Goal: Task Accomplishment & Management: Complete application form

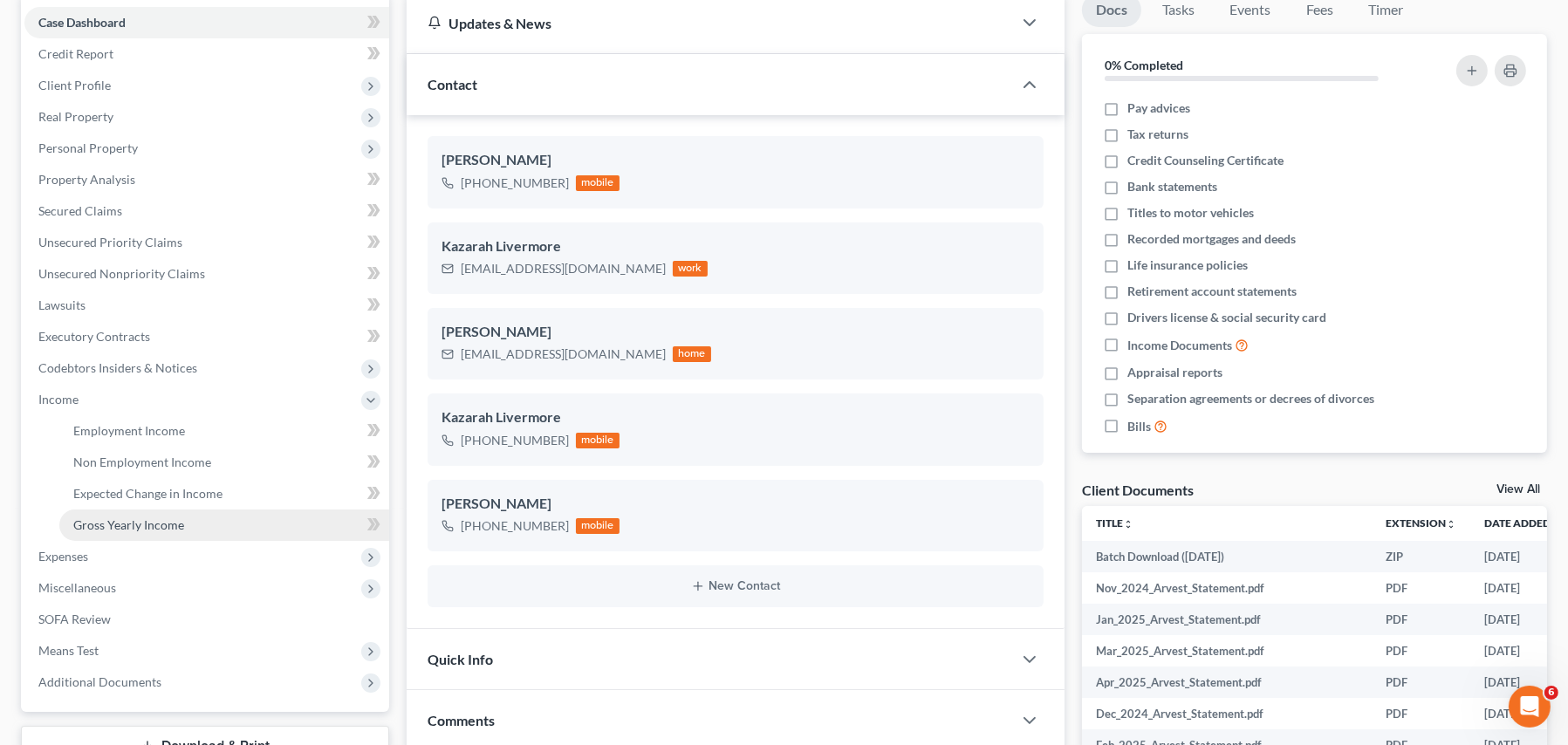
click at [126, 519] on span "Gross Yearly Income" at bounding box center [128, 525] width 111 height 14
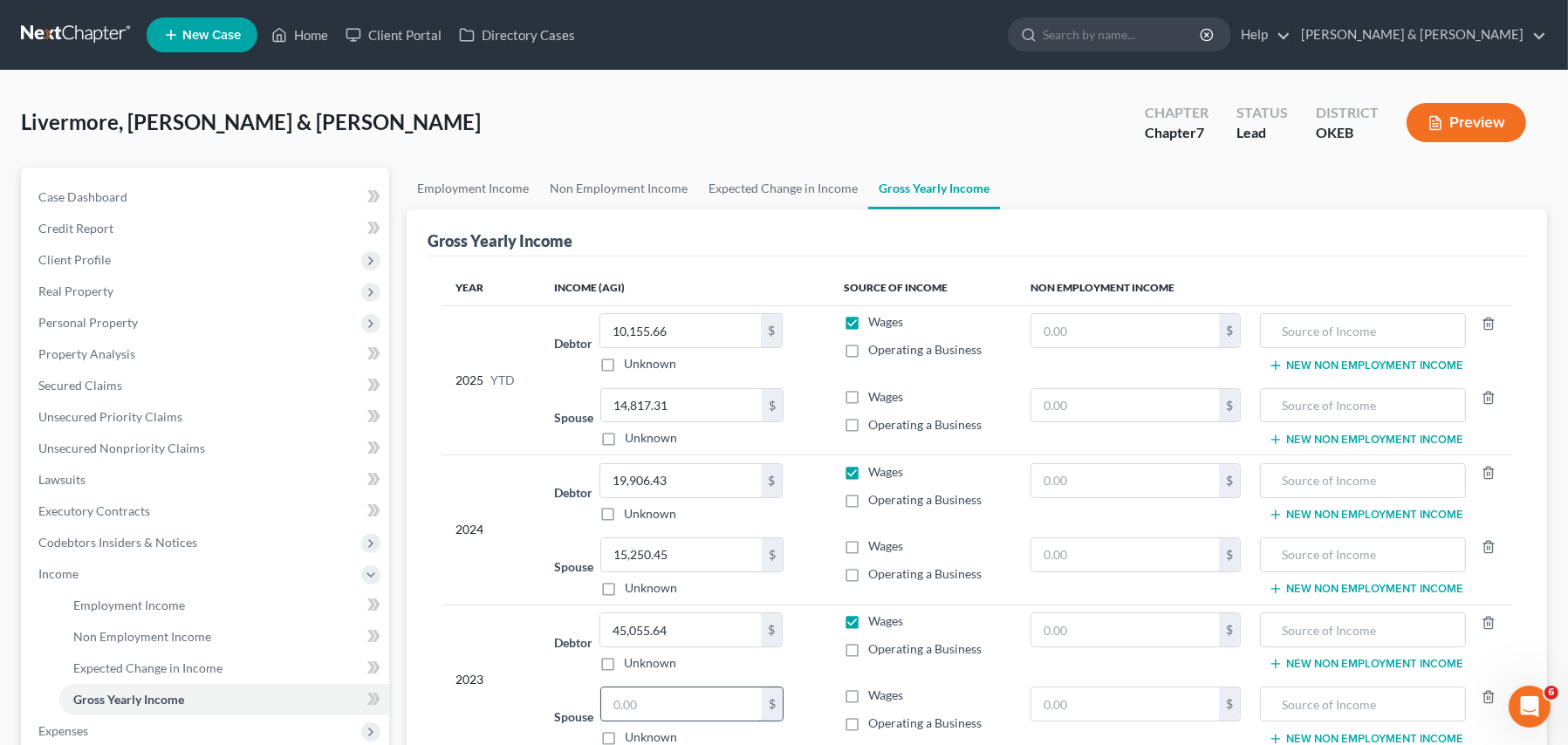
click at [653, 706] on input "text" at bounding box center [681, 704] width 160 height 33
type input "9"
type input "43,736.18"
click at [448, 633] on td "2023" at bounding box center [491, 679] width 99 height 149
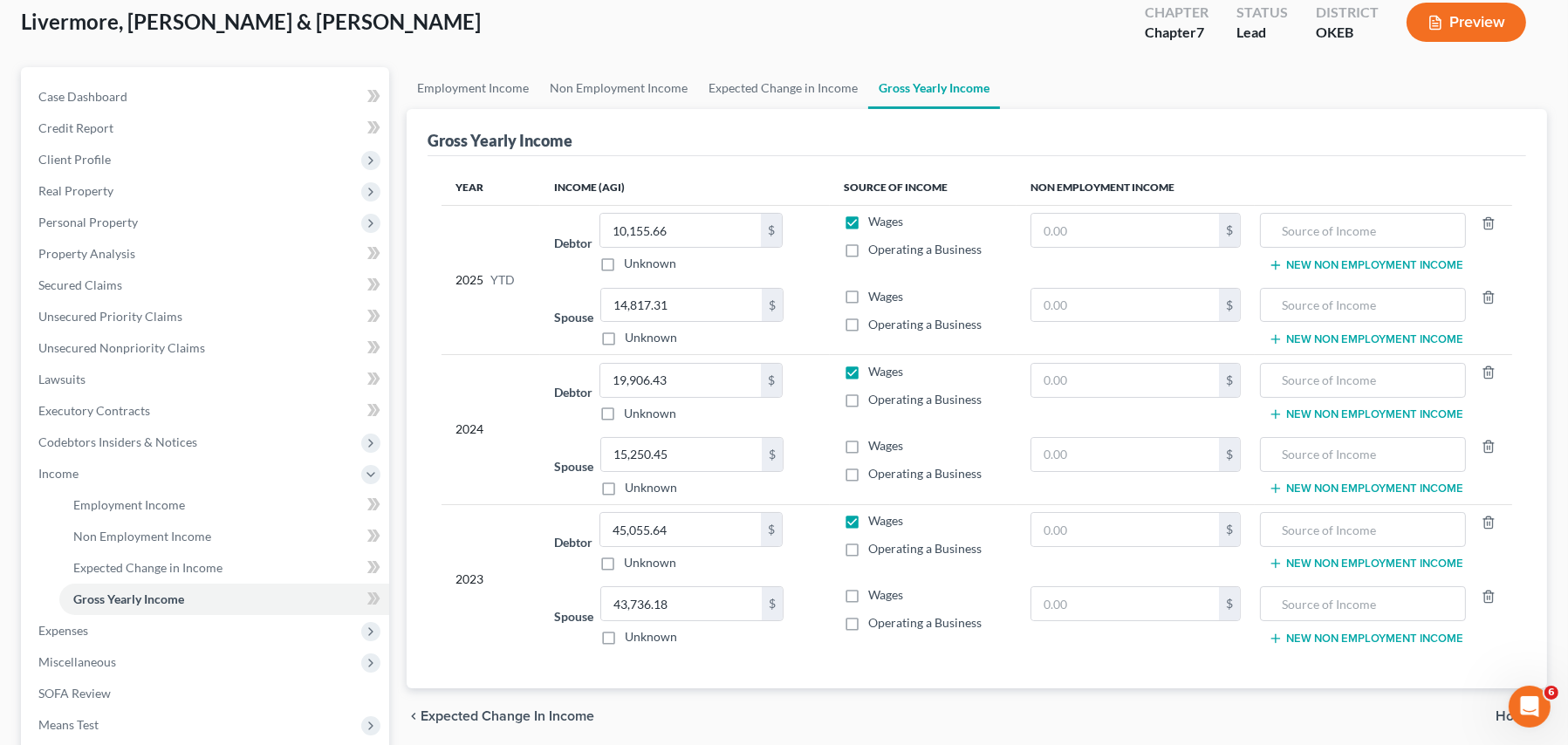
scroll to position [305, 0]
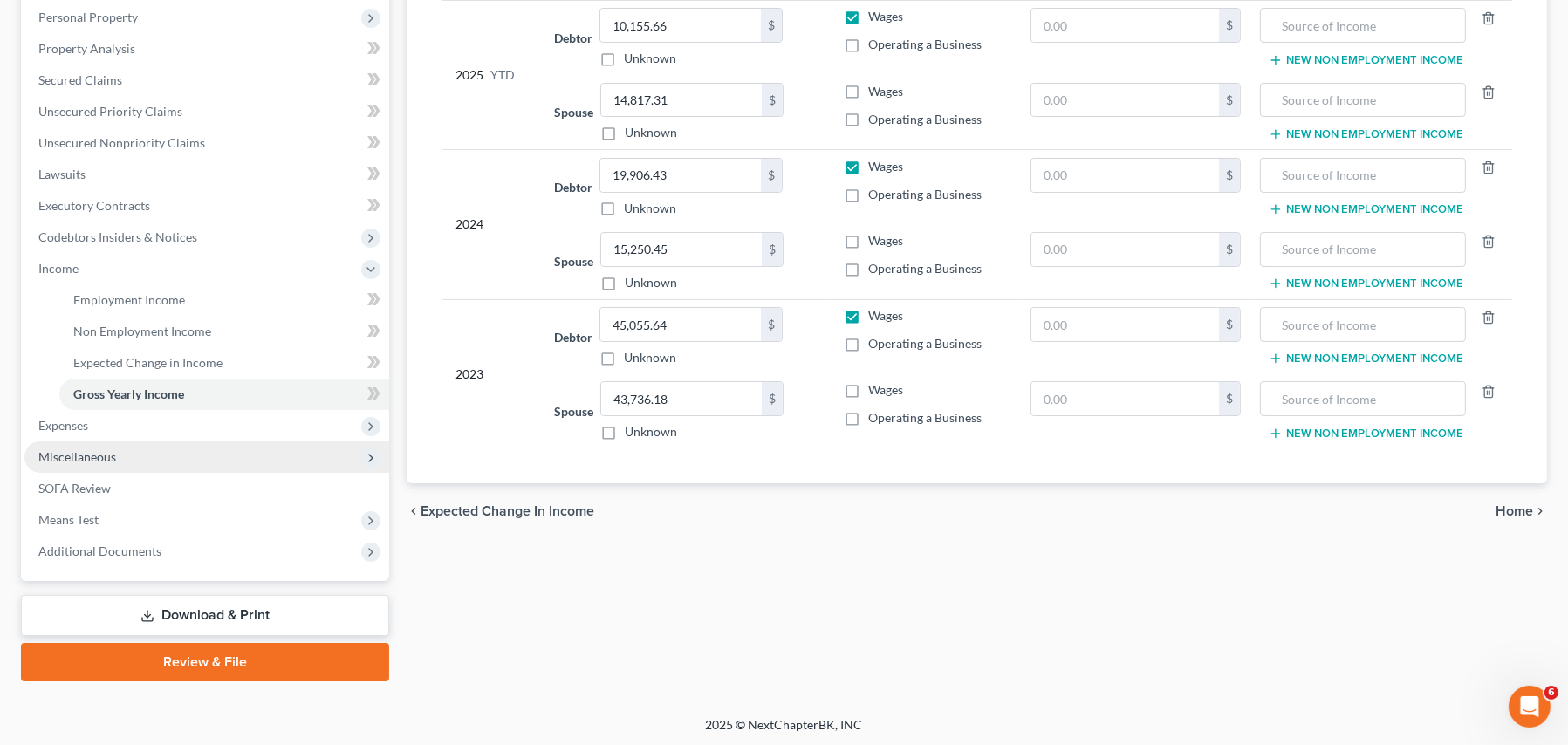
click at [95, 451] on span "Miscellaneous" at bounding box center [77, 456] width 77 height 14
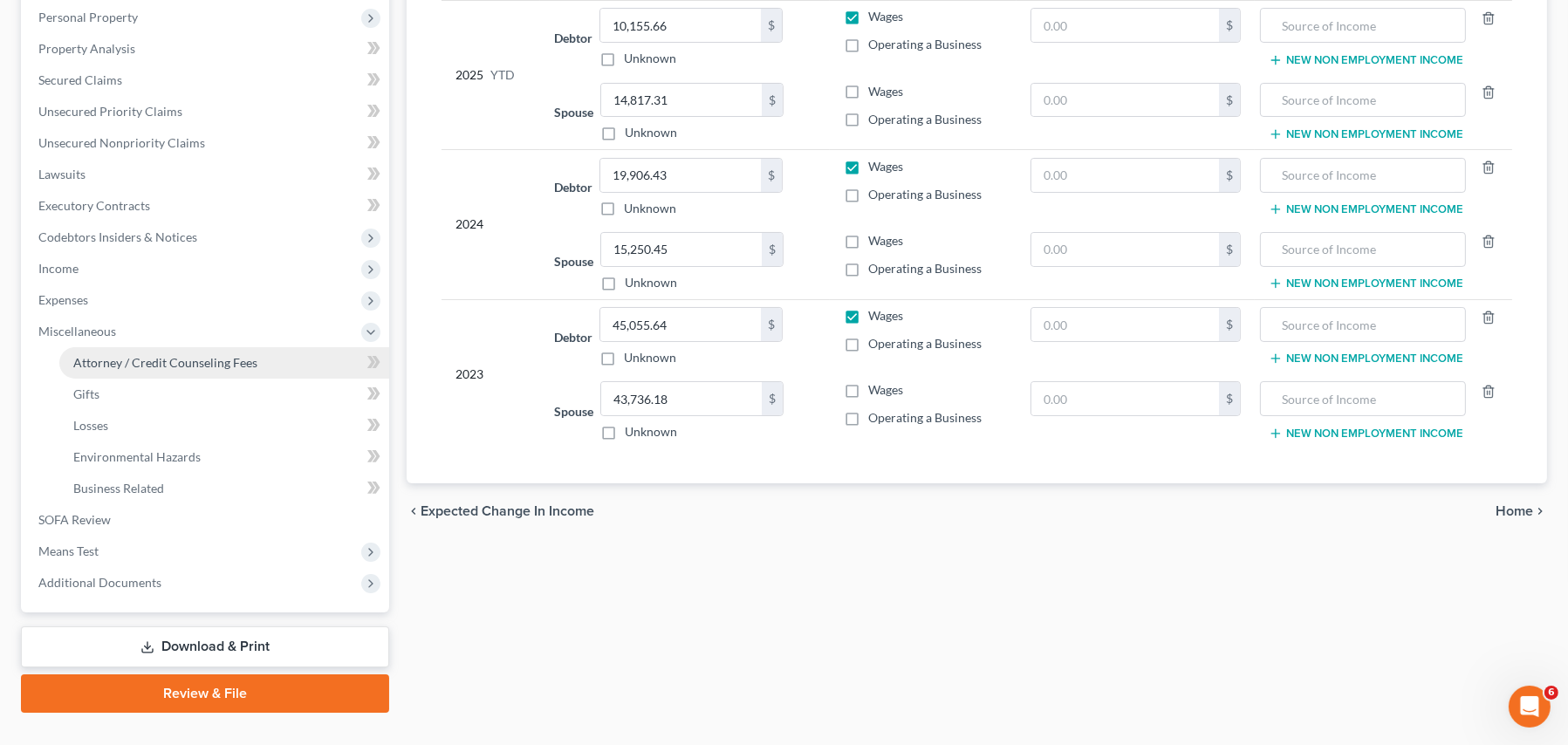
click at [98, 365] on span "Attorney / Credit Counseling Fees" at bounding box center [165, 363] width 185 height 14
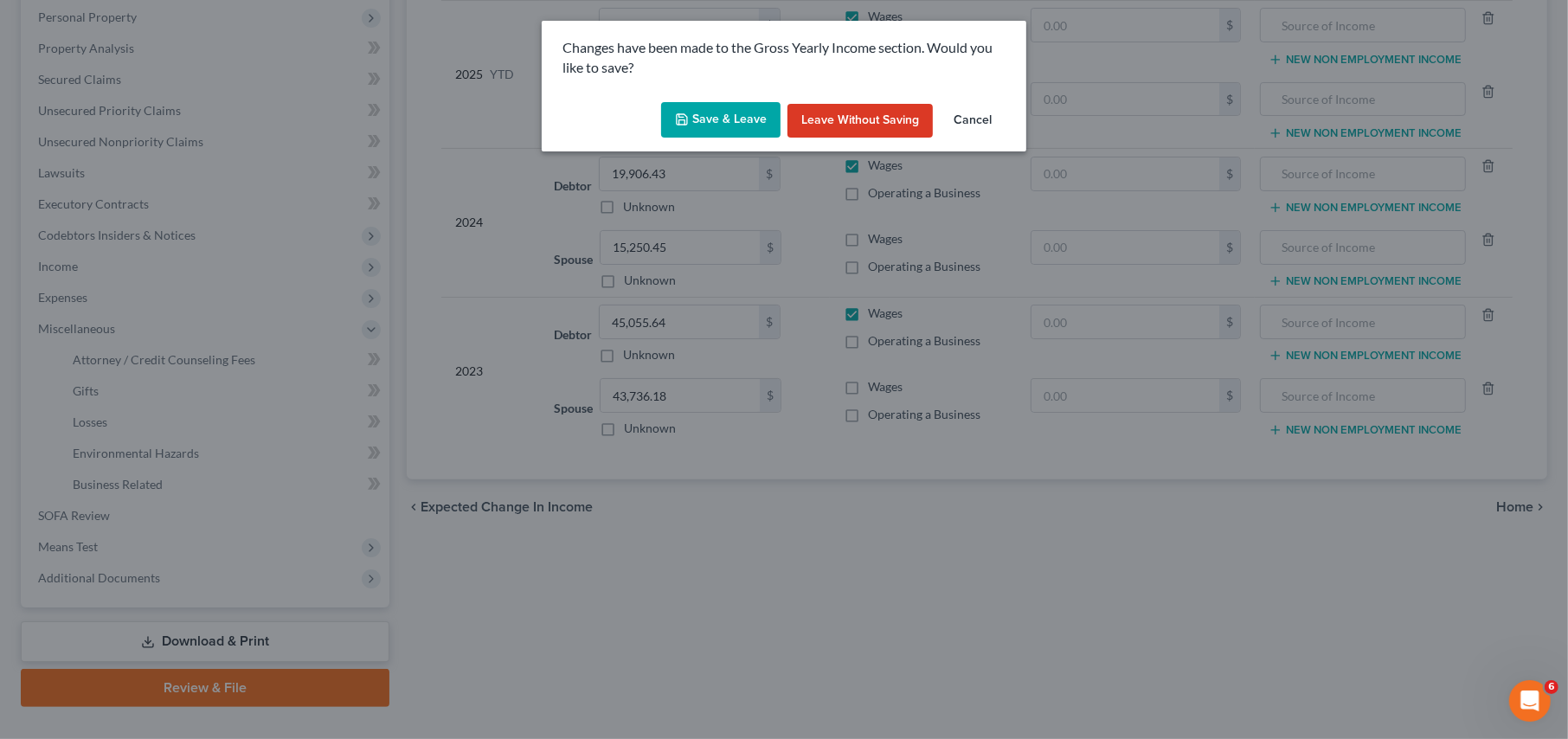
click at [709, 115] on button "Save & Leave" at bounding box center [721, 120] width 120 height 37
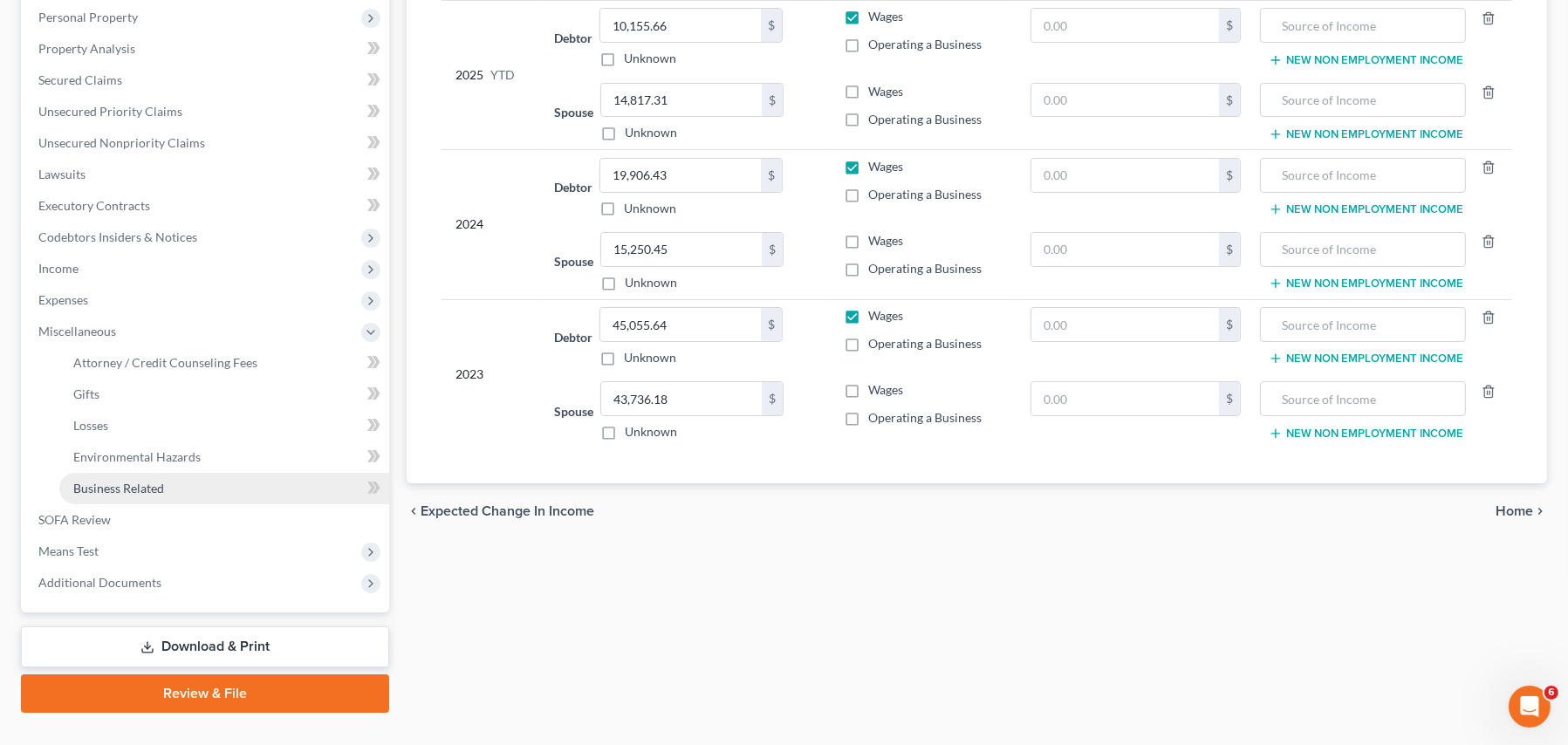
select select "0"
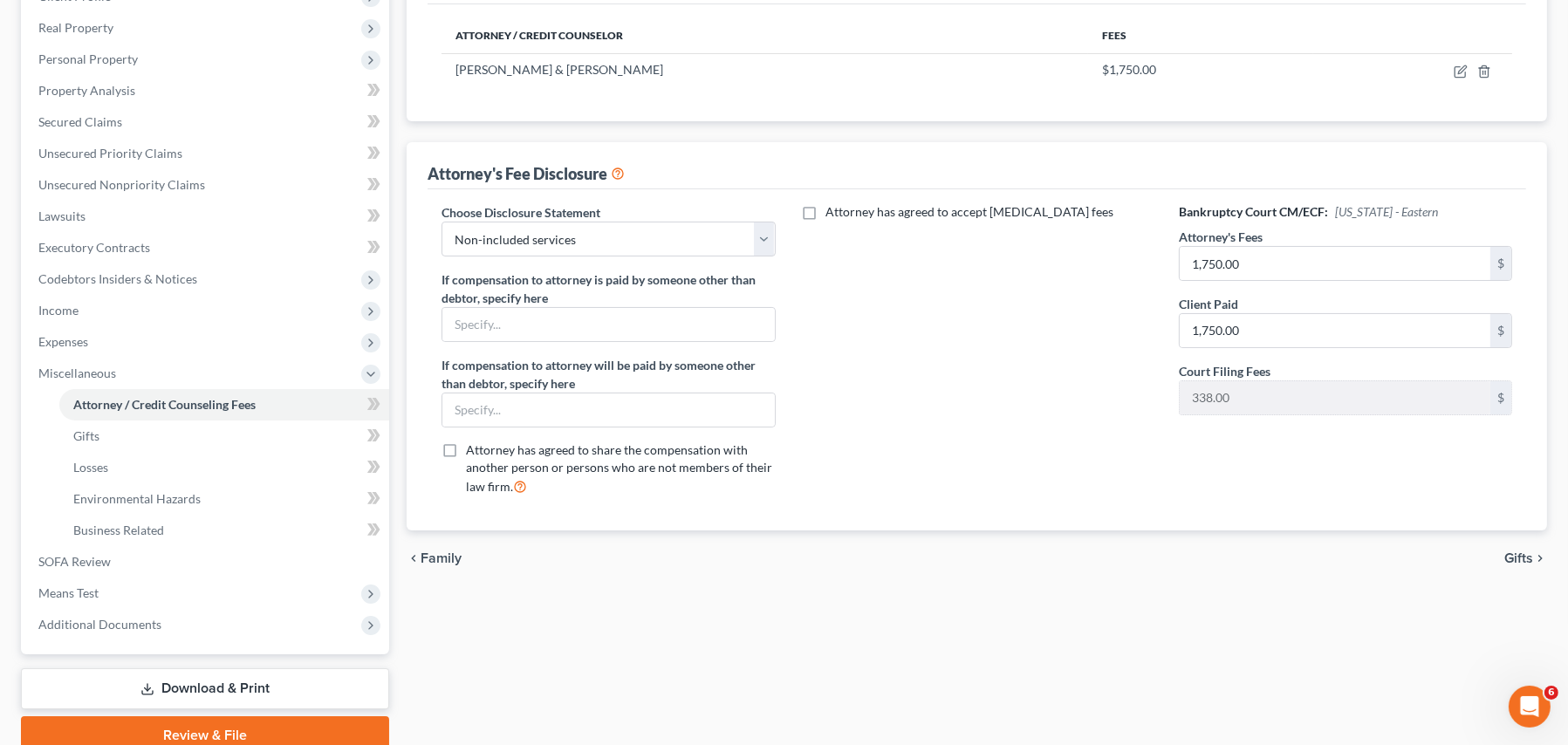
scroll to position [337, 0]
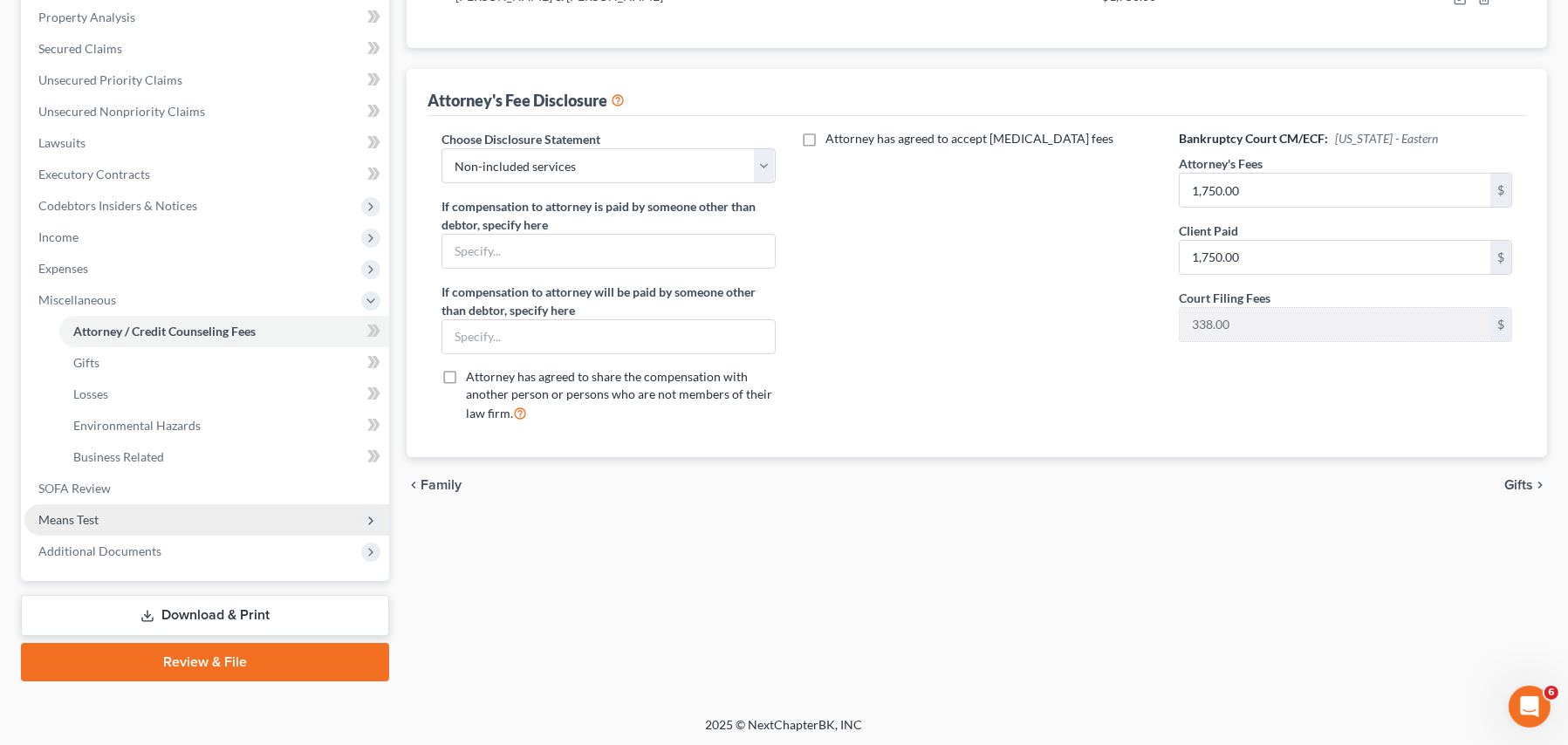
click at [68, 519] on span "Means Test" at bounding box center [68, 519] width 60 height 14
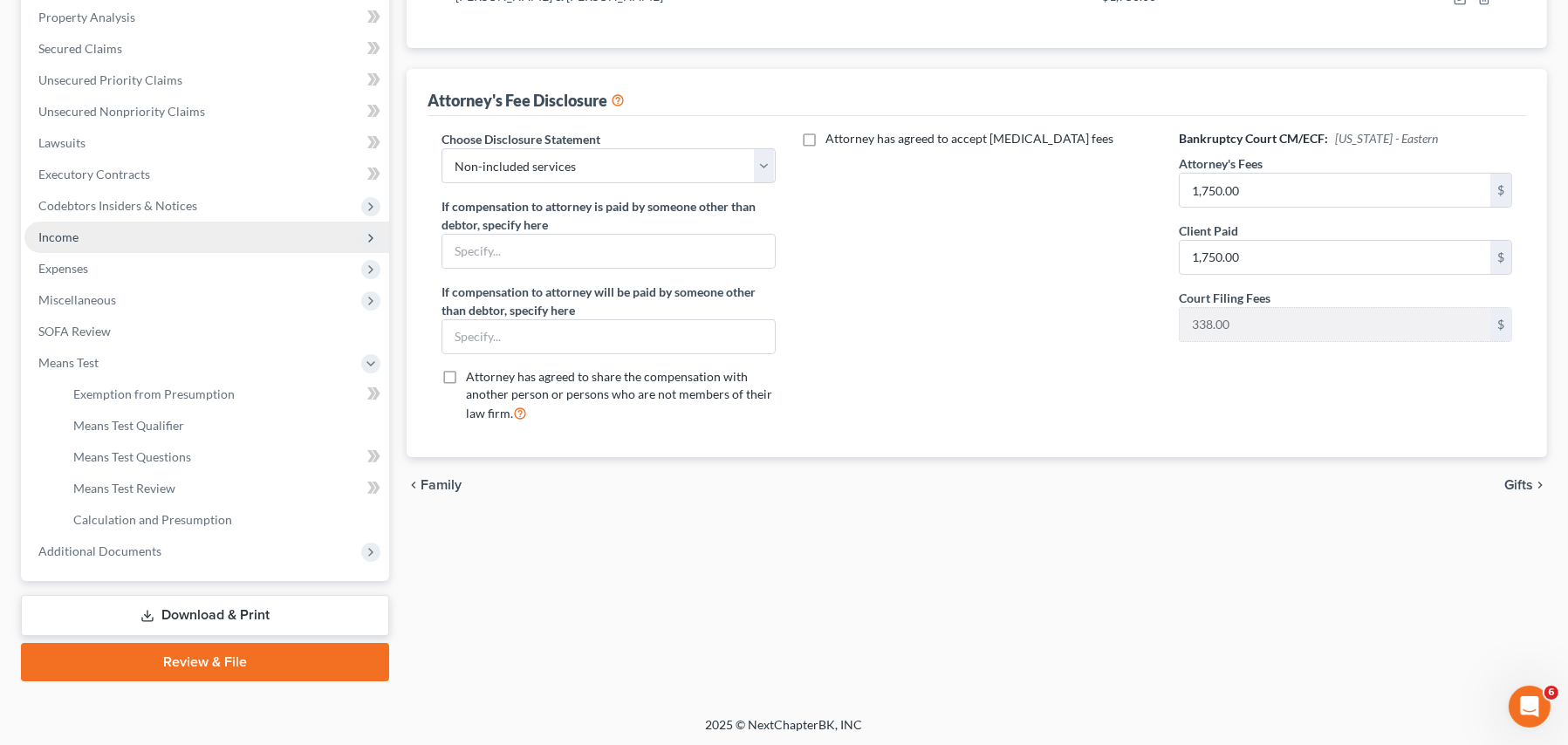
click at [73, 237] on span "Income" at bounding box center [59, 237] width 41 height 14
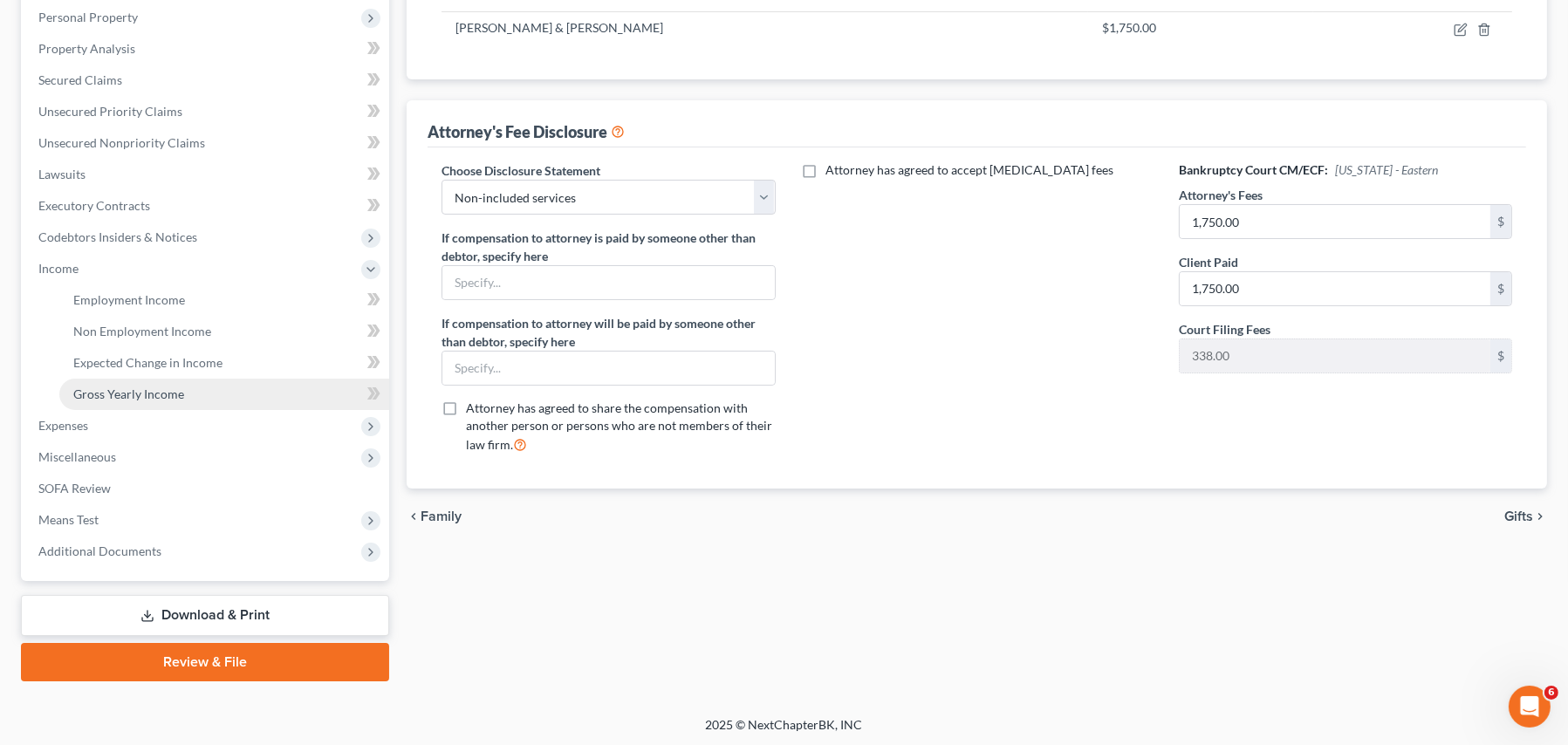
click at [111, 394] on span "Gross Yearly Income" at bounding box center [128, 393] width 111 height 14
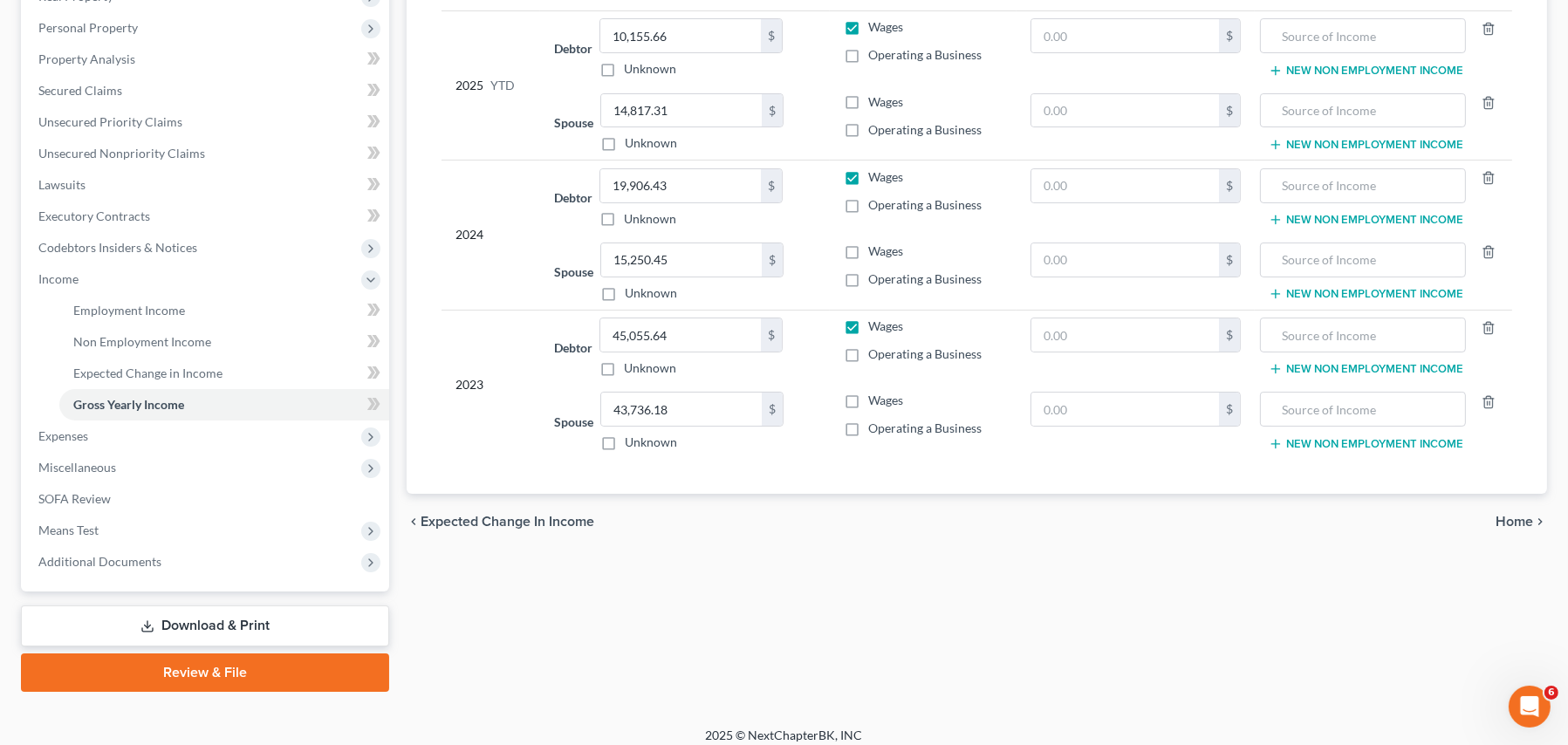
scroll to position [305, 0]
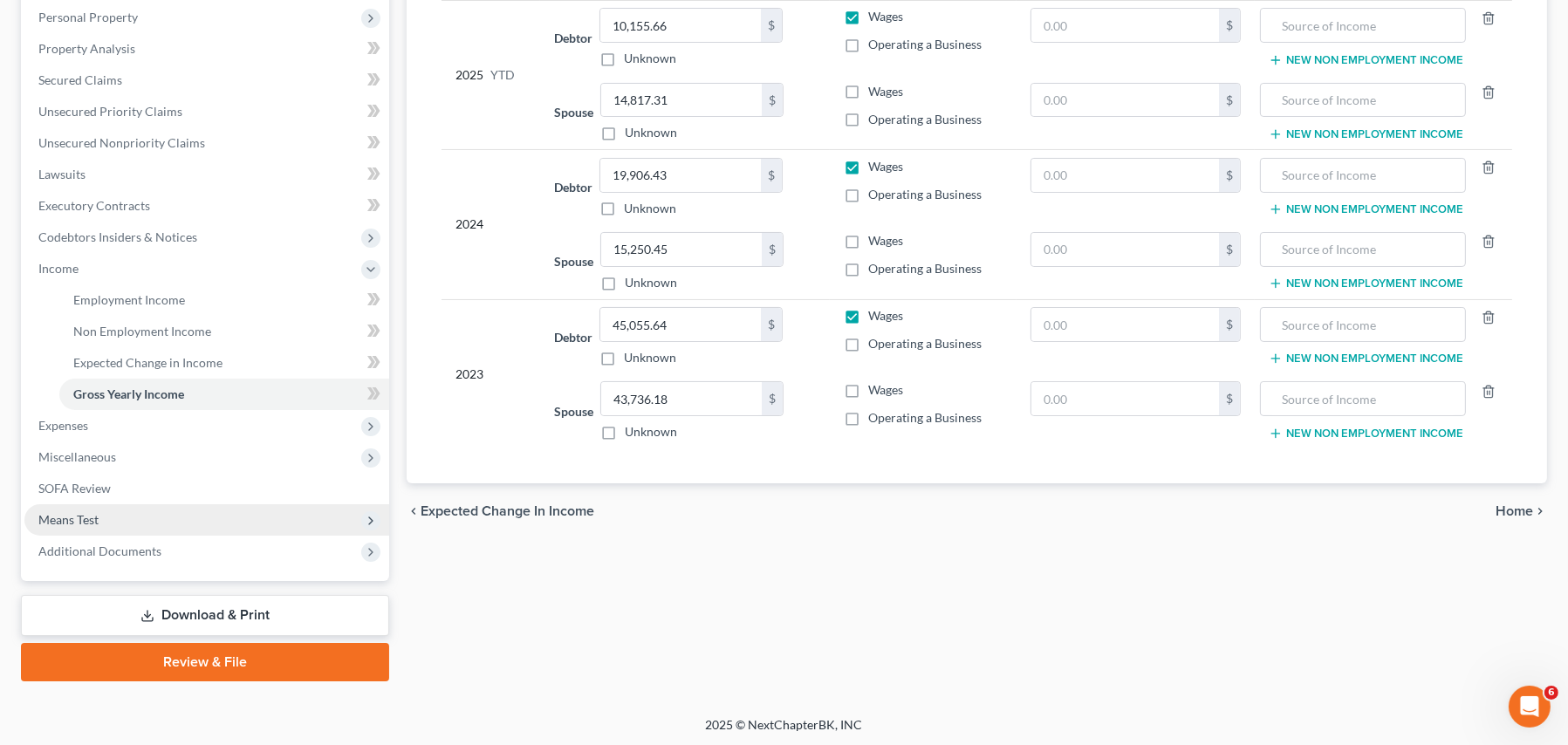
click at [71, 521] on span "Means Test" at bounding box center [68, 519] width 60 height 14
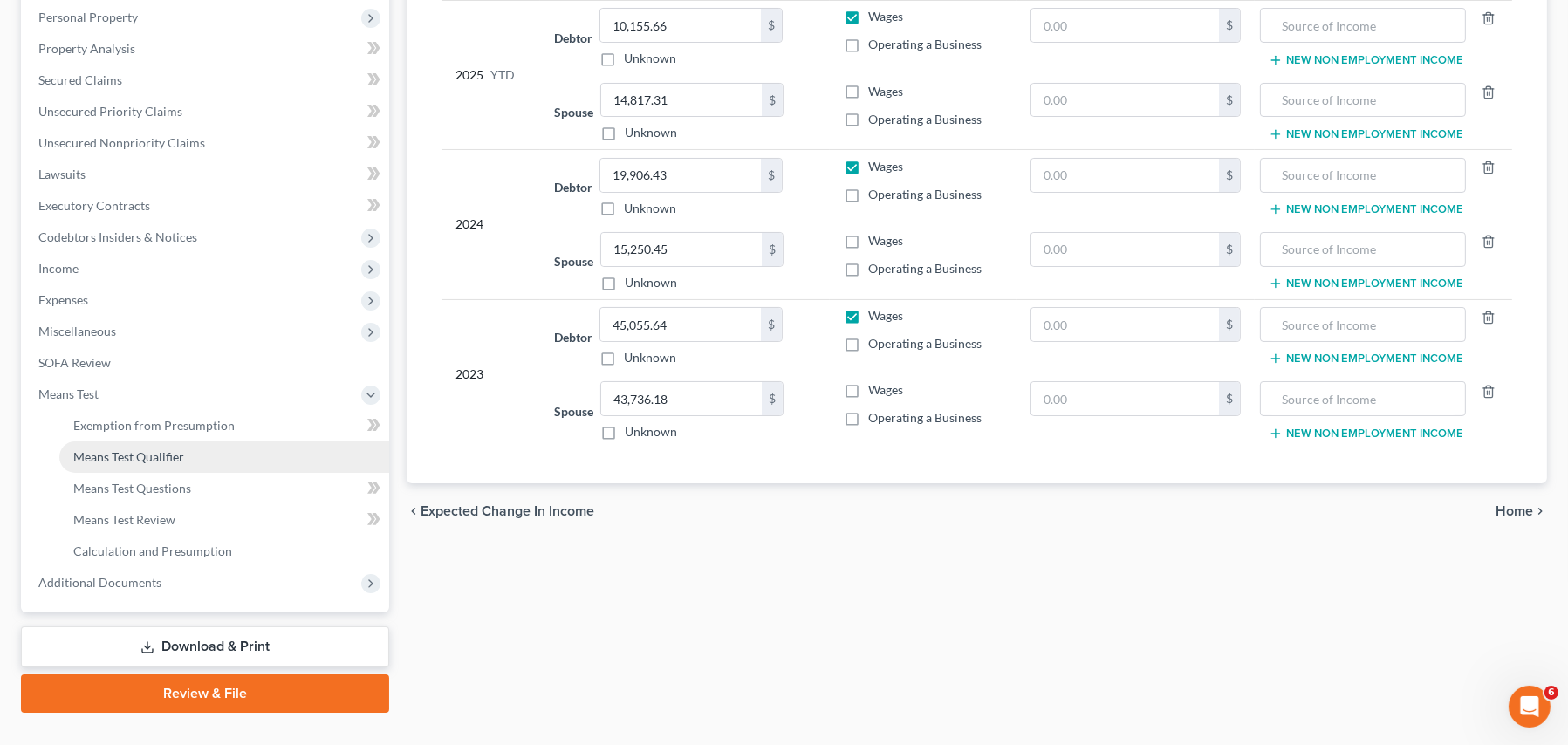
click at [123, 458] on span "Means Test Qualifier" at bounding box center [128, 456] width 111 height 14
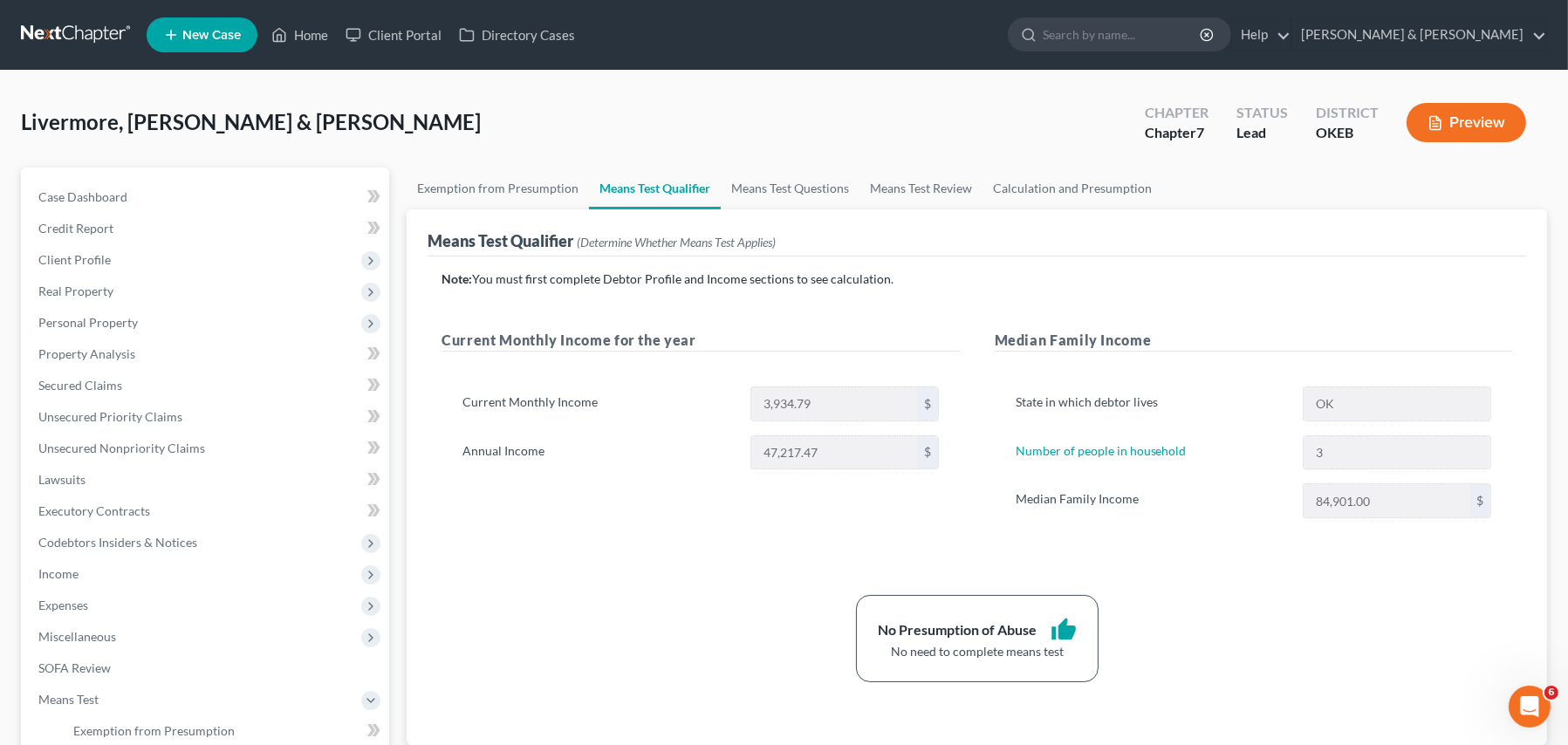
click at [612, 577] on div "Note: You must first complete Debtor Profile and Income sections to see calcula…" at bounding box center [977, 477] width 1070 height 412
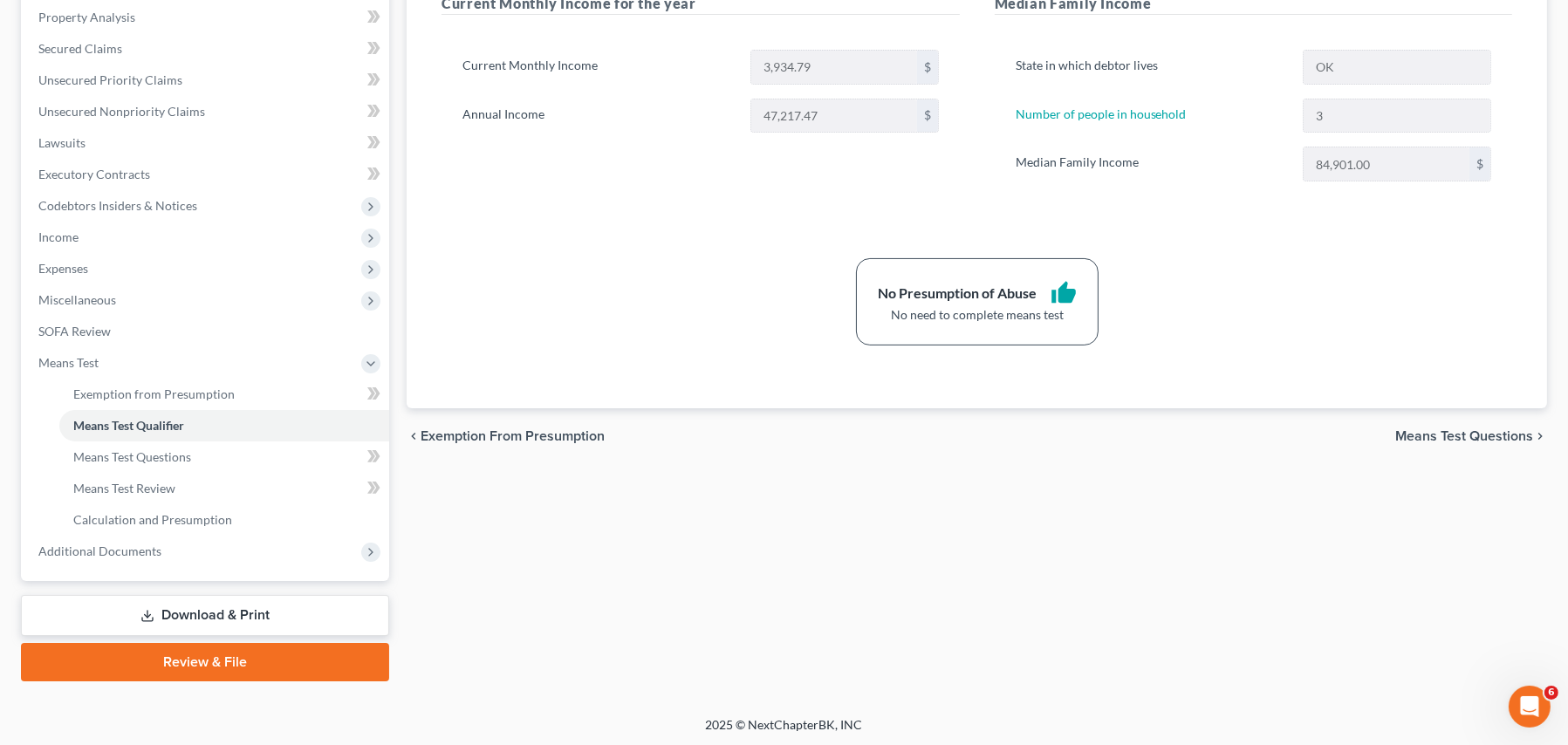
click at [140, 616] on icon at bounding box center [148, 616] width 14 height 14
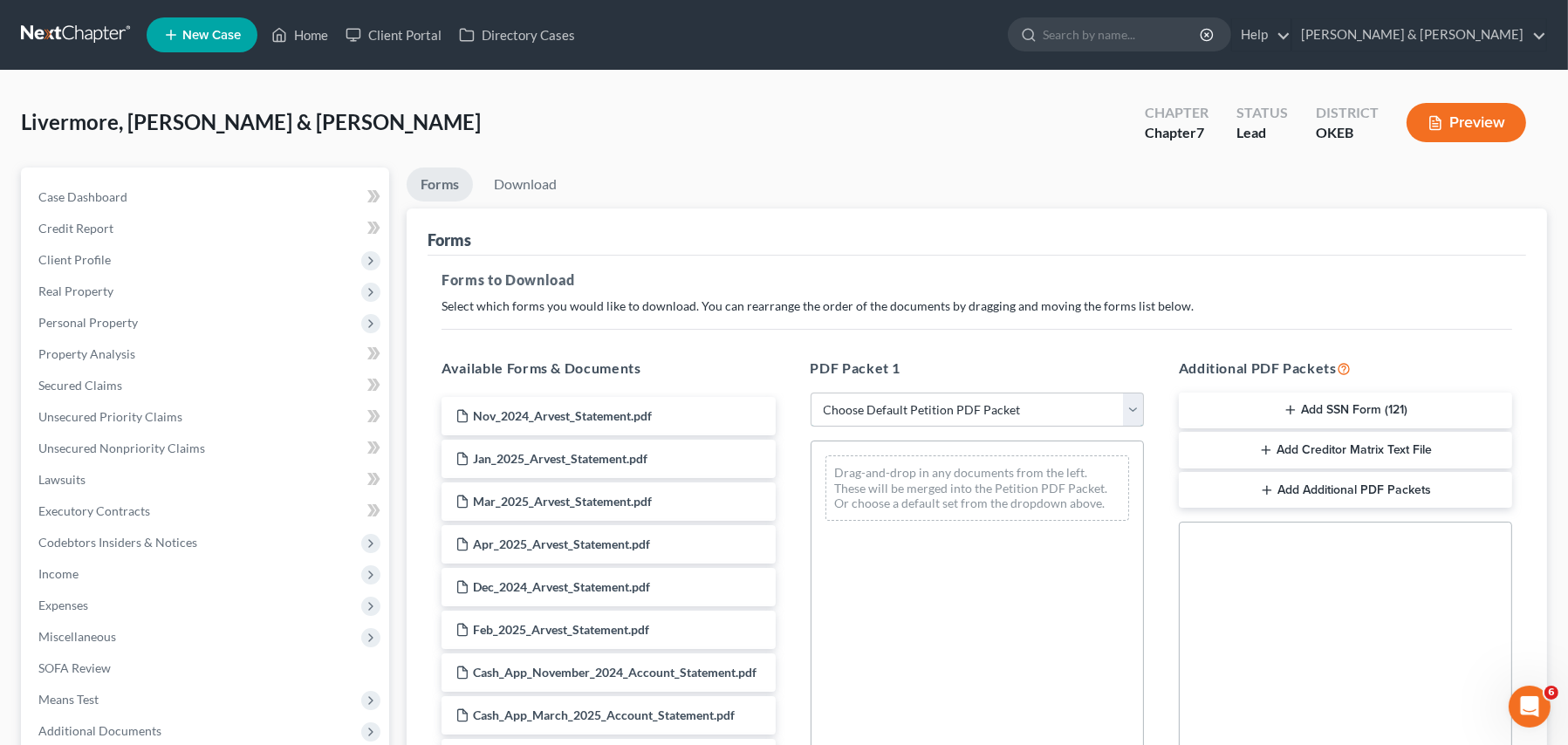
click at [955, 395] on select "Choose Default Petition PDF Packet Complete Bankruptcy Petition (all forms and …" at bounding box center [978, 409] width 333 height 35
select select "4"
click at [811, 392] on select "Choose Default Petition PDF Packet Complete Bankruptcy Petition (all forms and …" at bounding box center [978, 409] width 333 height 35
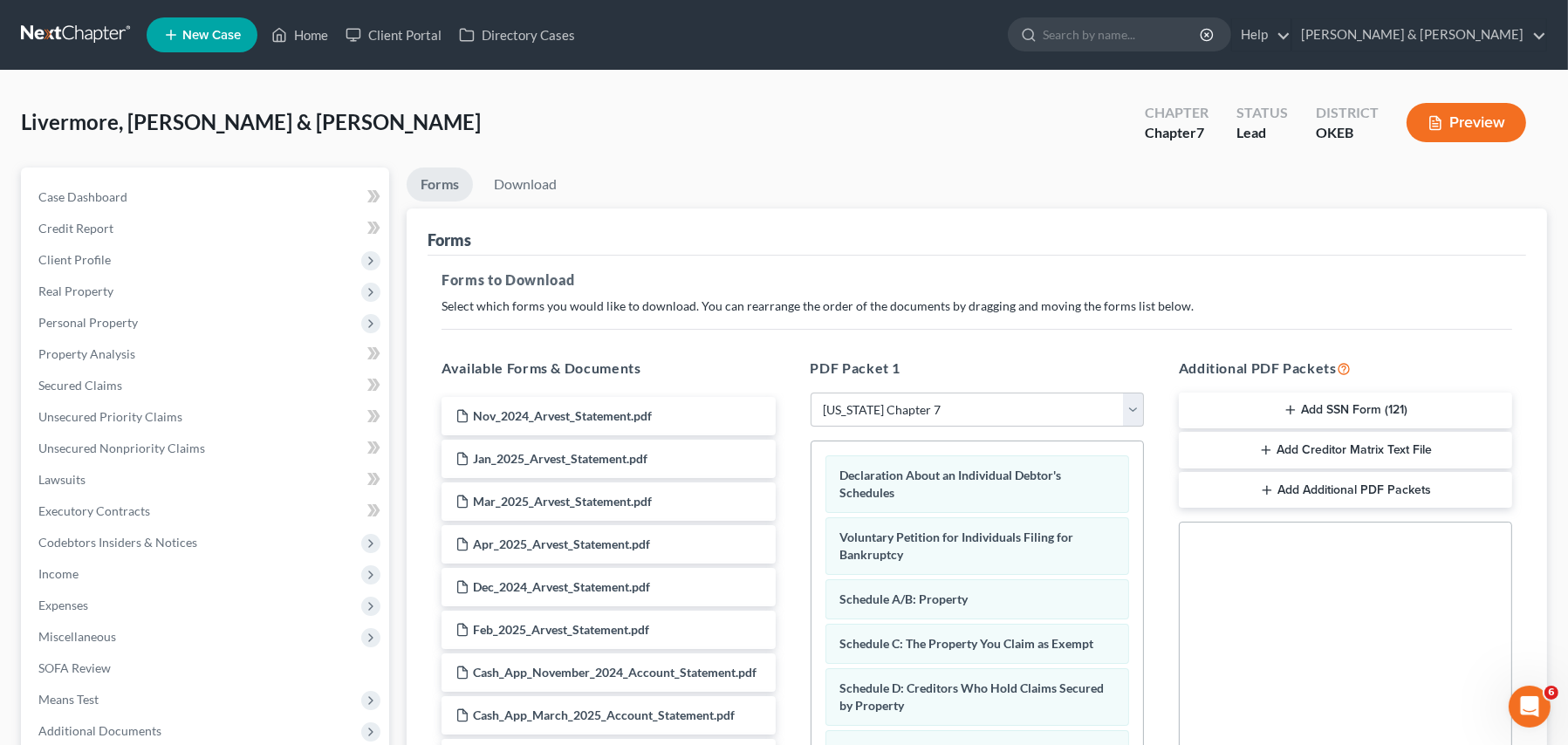
click at [1319, 454] on button "Add Creditor Matrix Text File" at bounding box center [1346, 450] width 333 height 37
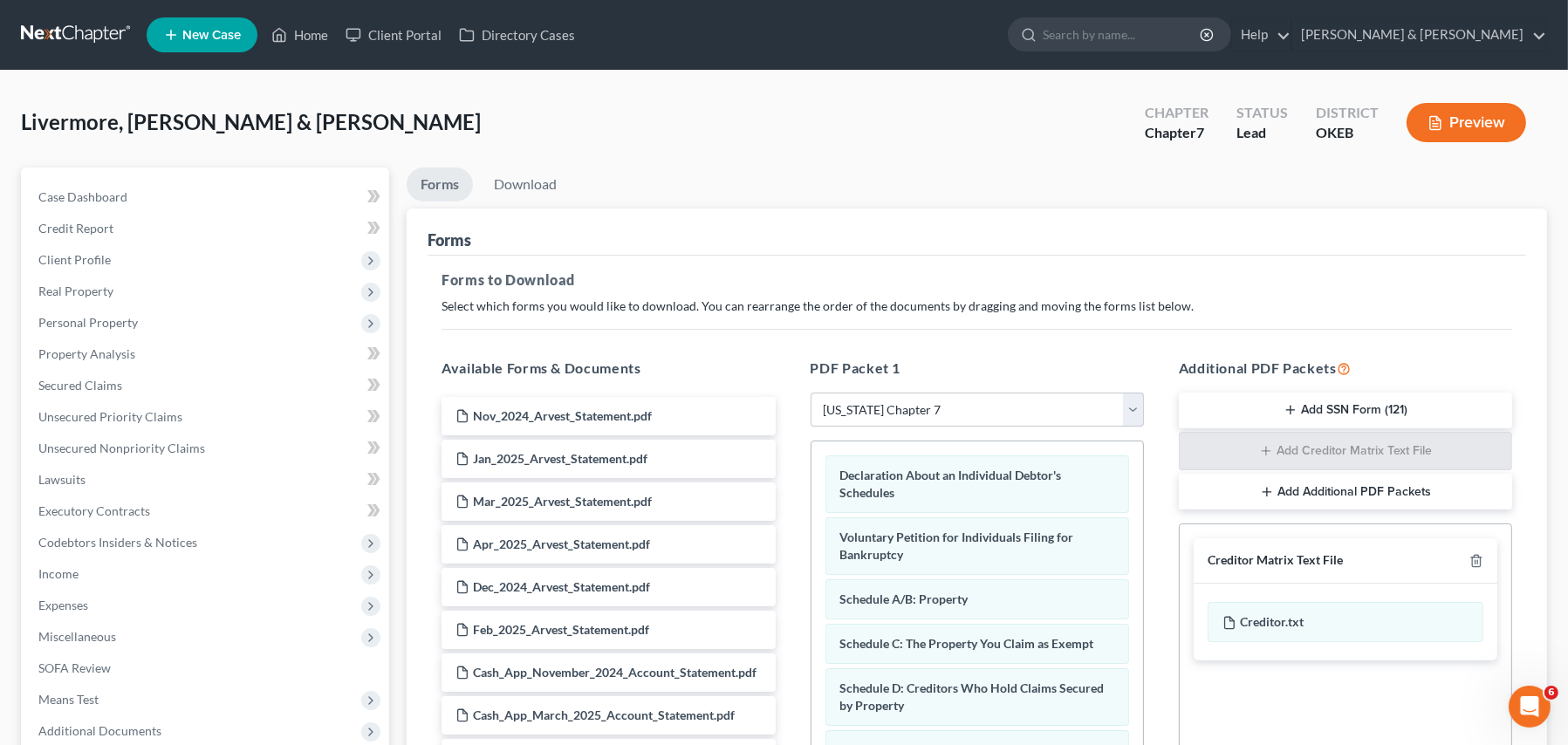
click at [1315, 414] on button "Add SSN Form (121)" at bounding box center [1346, 410] width 333 height 37
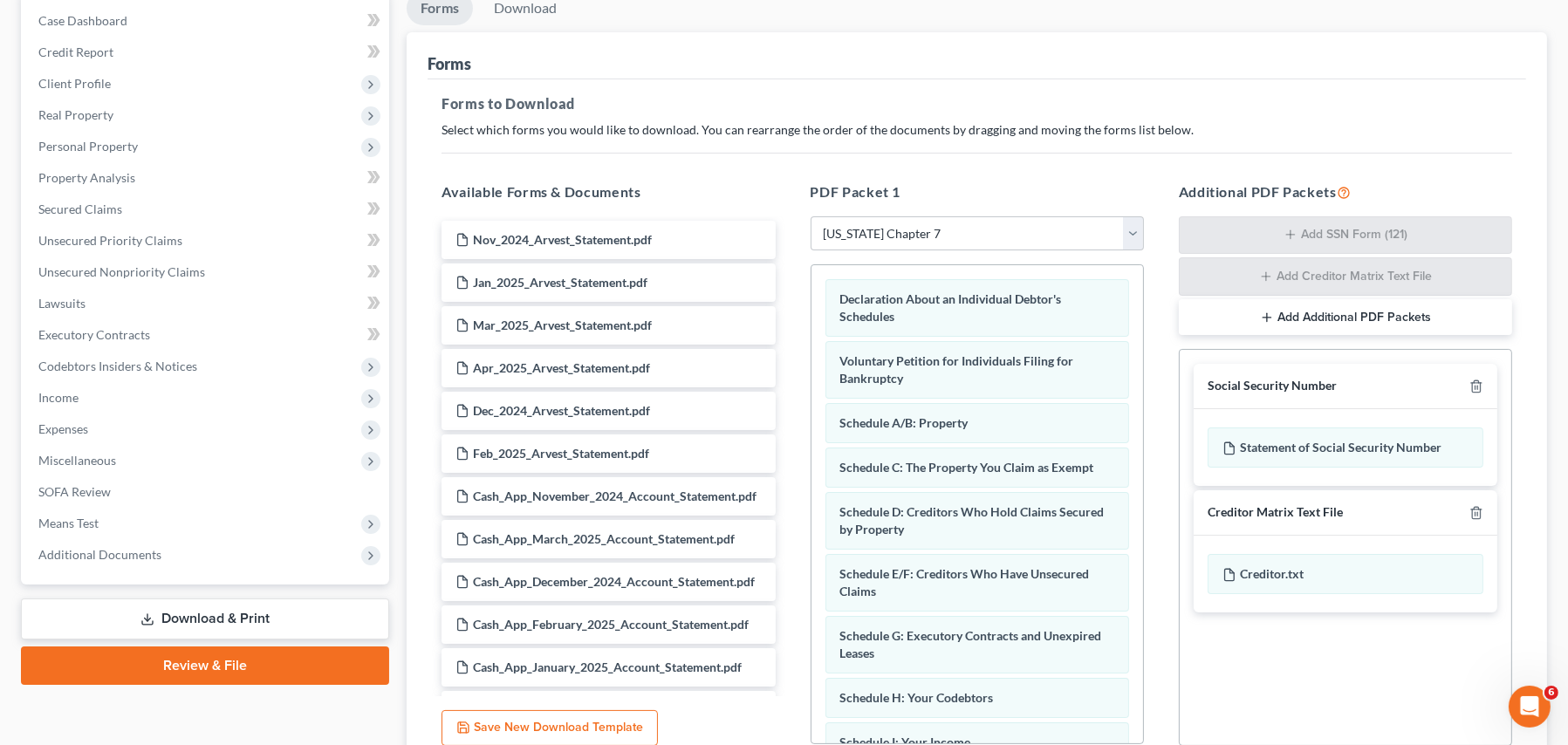
scroll to position [333, 0]
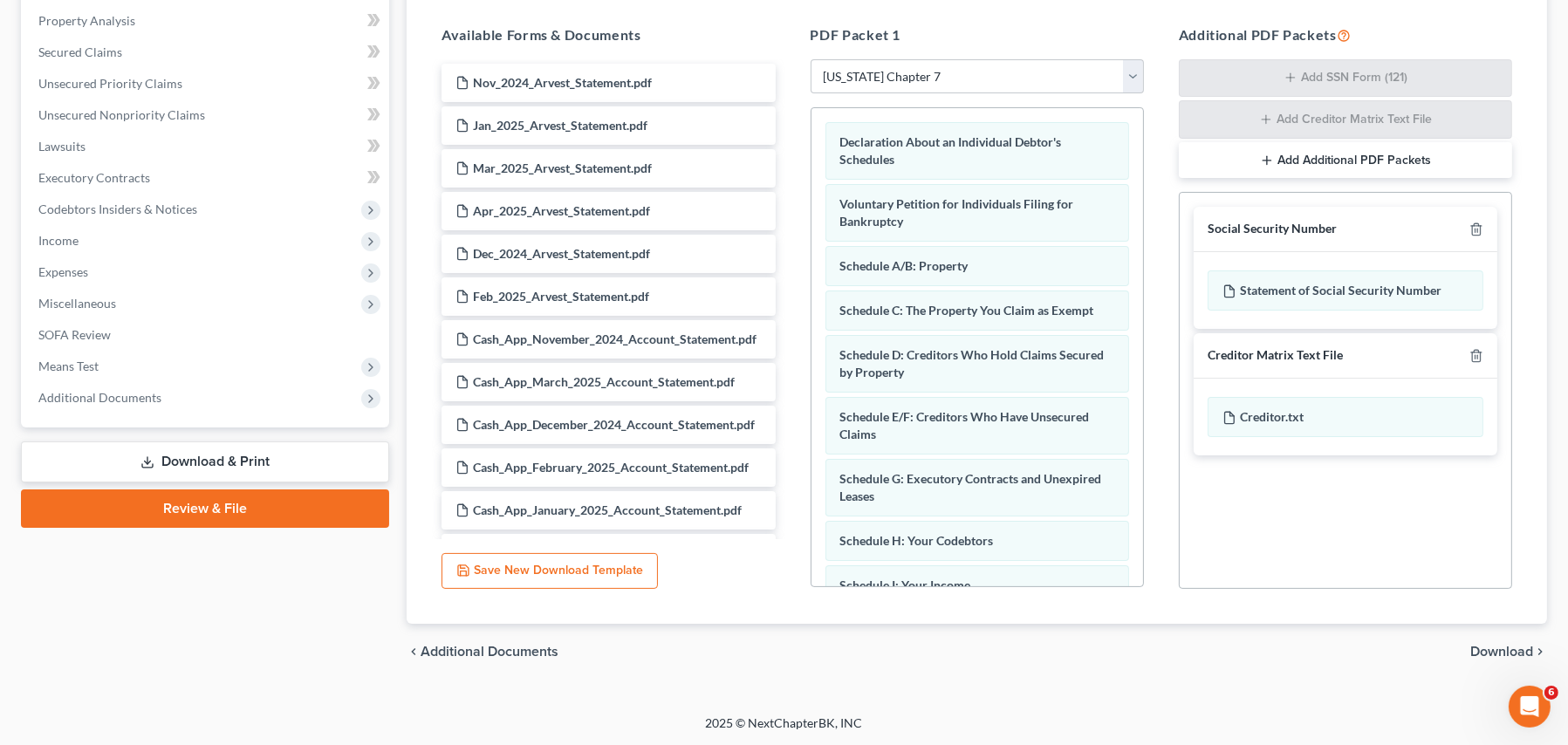
click at [1512, 651] on span "Download" at bounding box center [1501, 651] width 63 height 14
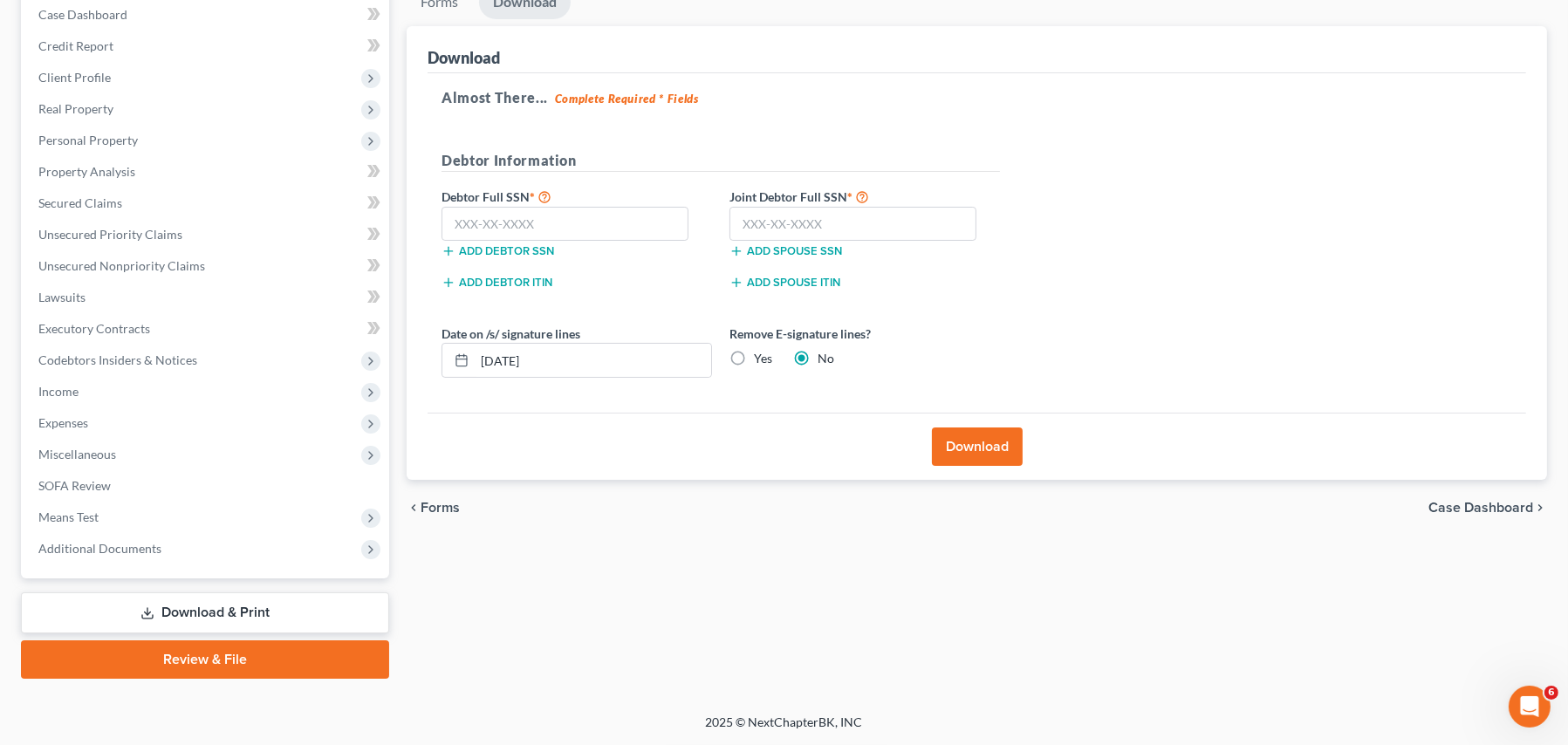
scroll to position [180, 0]
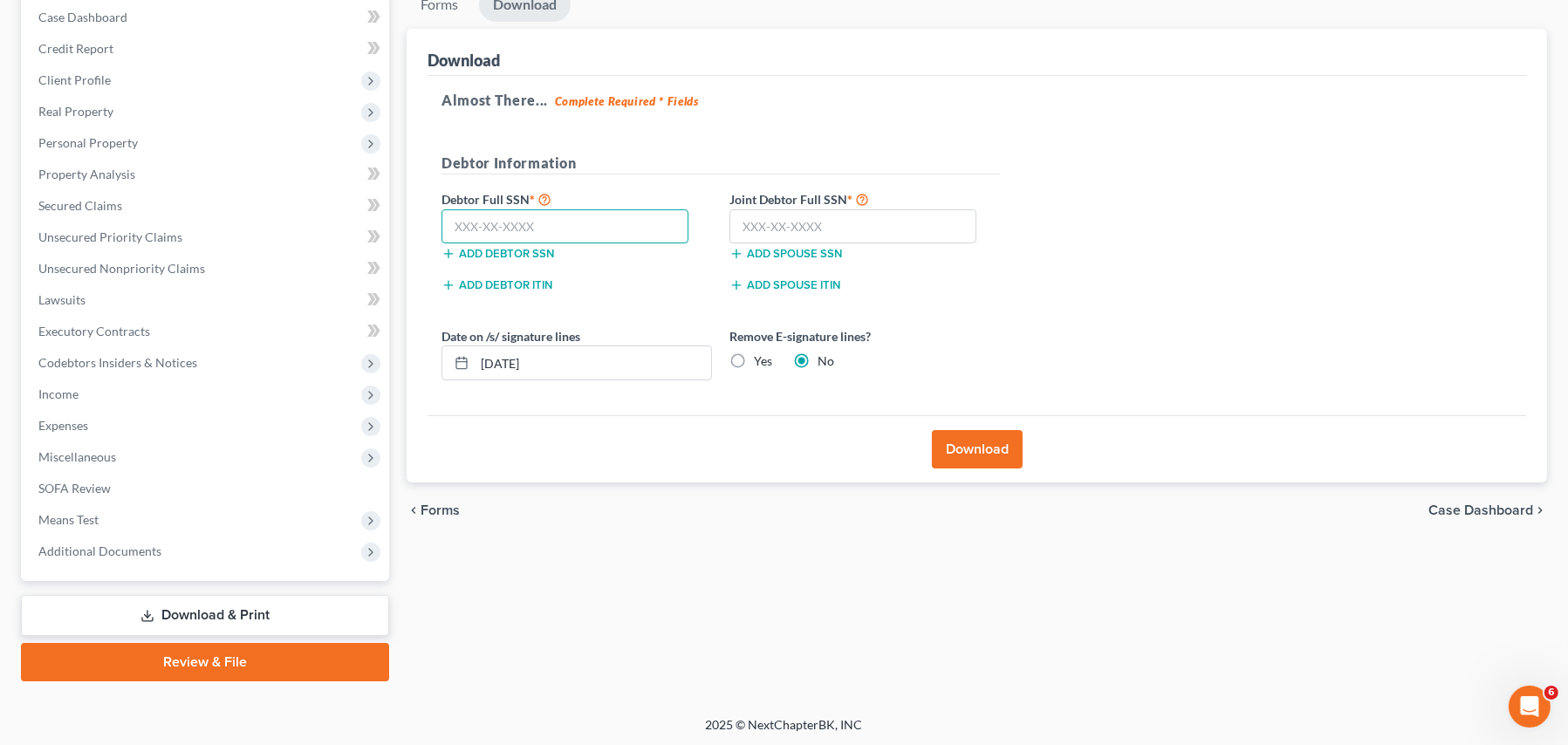
click at [480, 226] on input "text" at bounding box center [565, 227] width 247 height 35
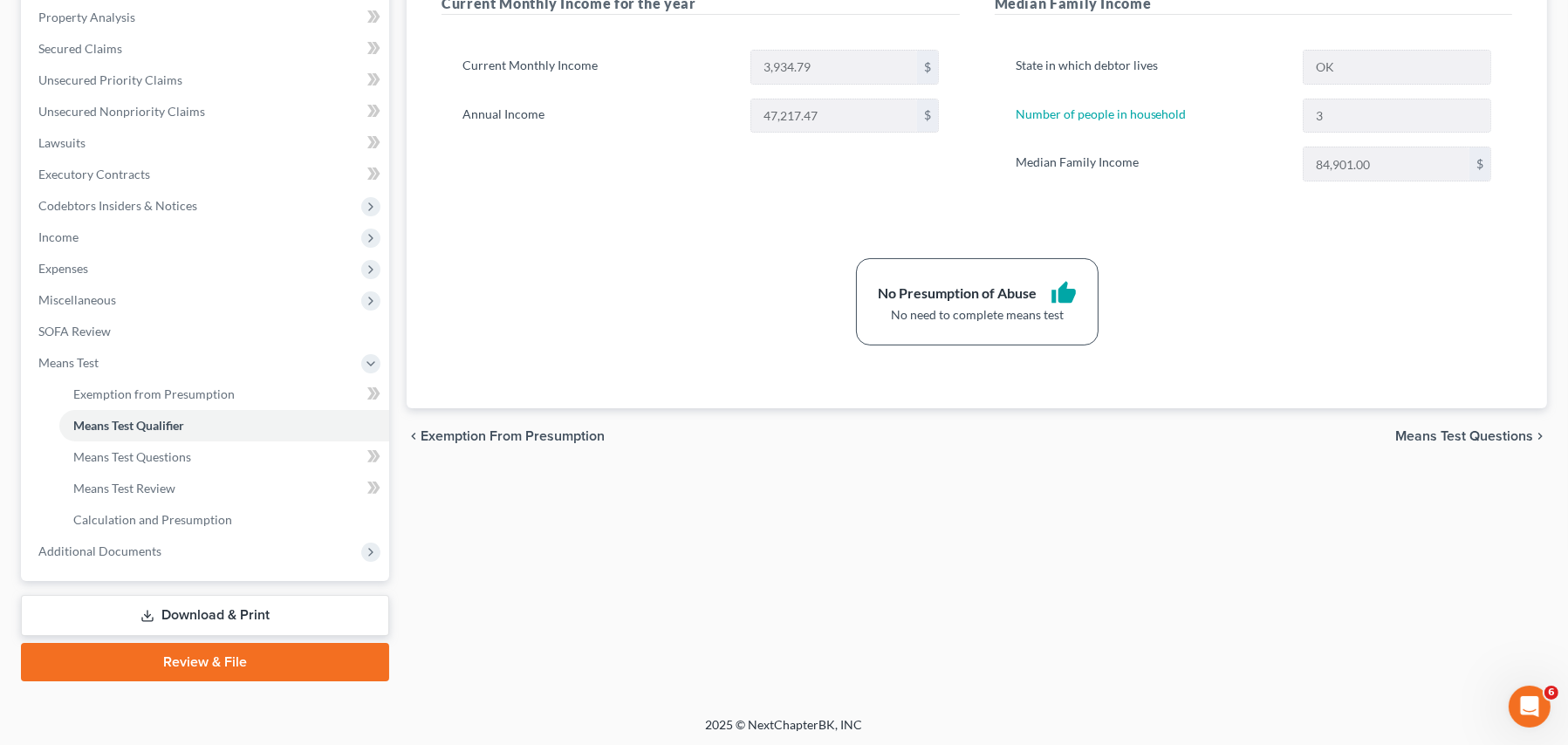
click at [167, 609] on link "Download & Print" at bounding box center [204, 615] width 368 height 41
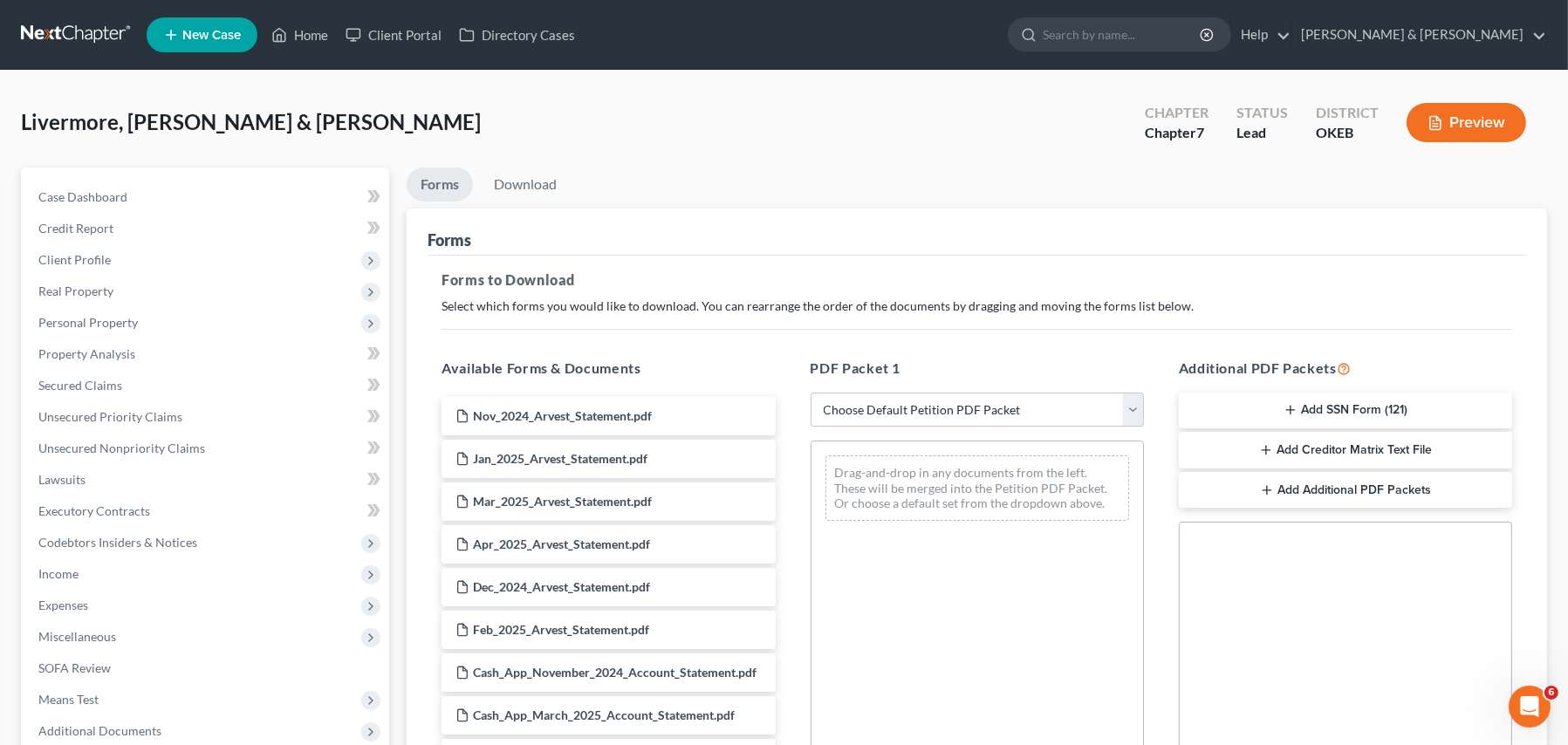
click at [1271, 445] on icon "button" at bounding box center [1266, 450] width 14 height 14
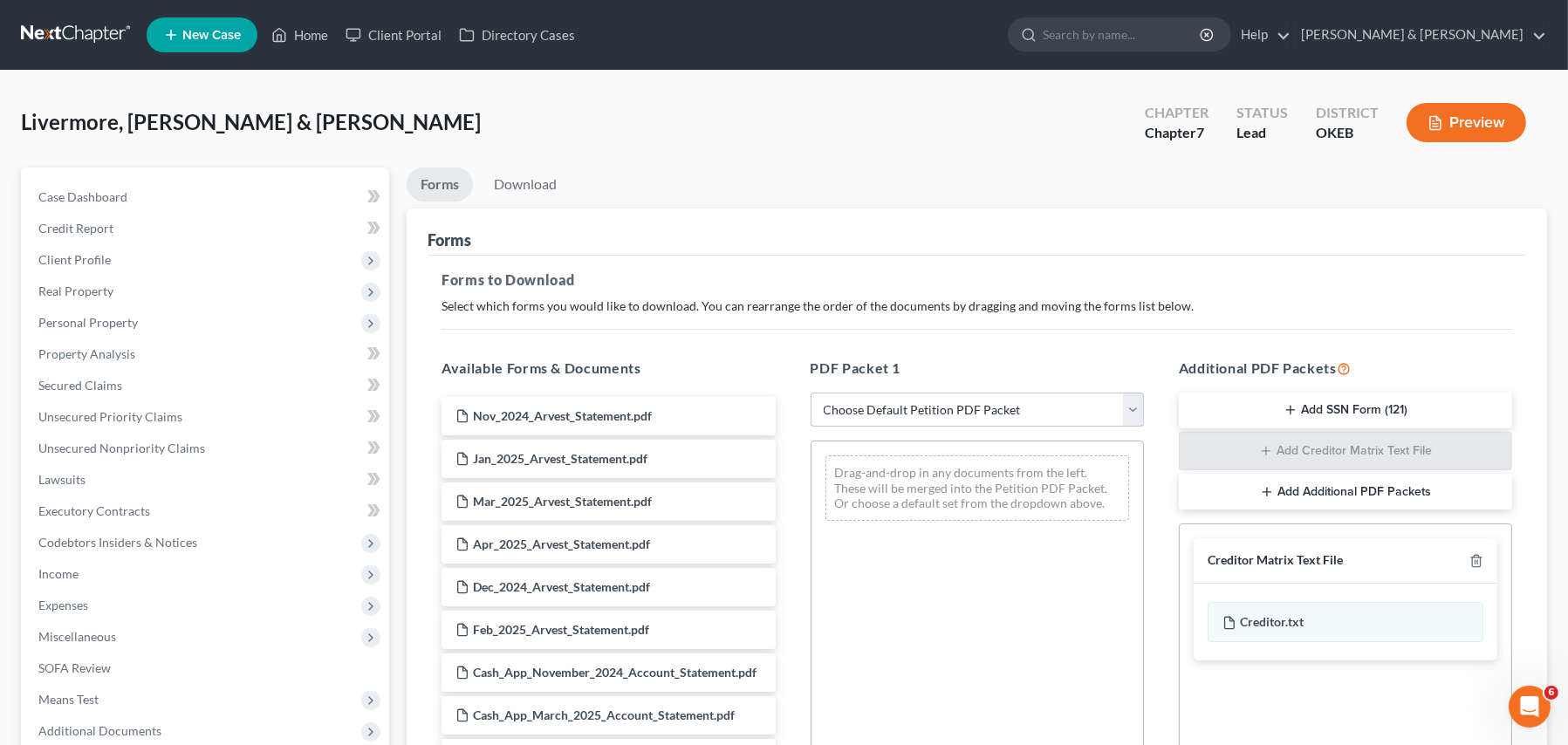
click at [842, 408] on select "Choose Default Petition PDF Packet Complete Bankruptcy Petition (all forms and …" at bounding box center [978, 409] width 333 height 35
select select "4"
click at [811, 392] on select "Choose Default Petition PDF Packet Complete Bankruptcy Petition (all forms and …" at bounding box center [978, 409] width 333 height 35
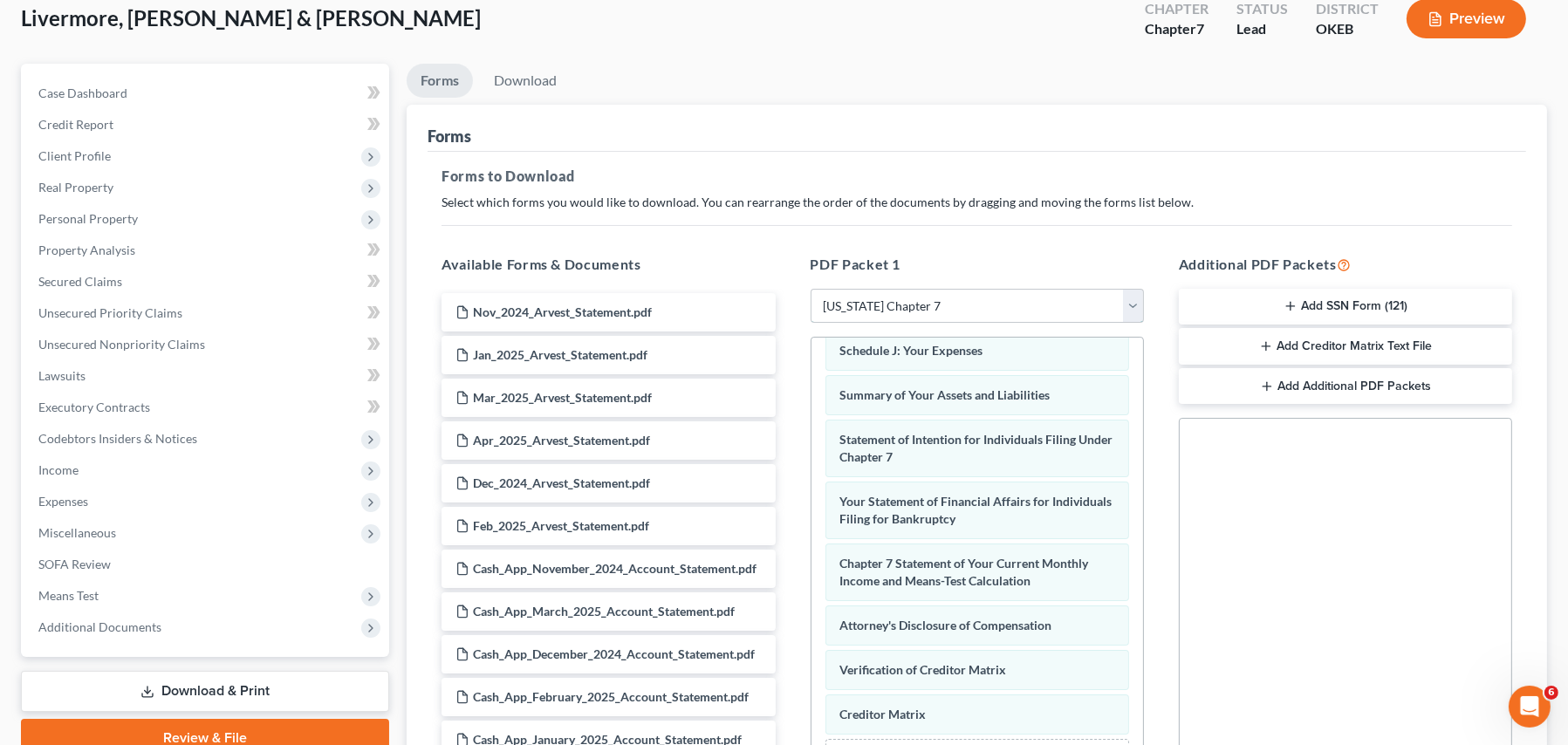
scroll to position [331, 0]
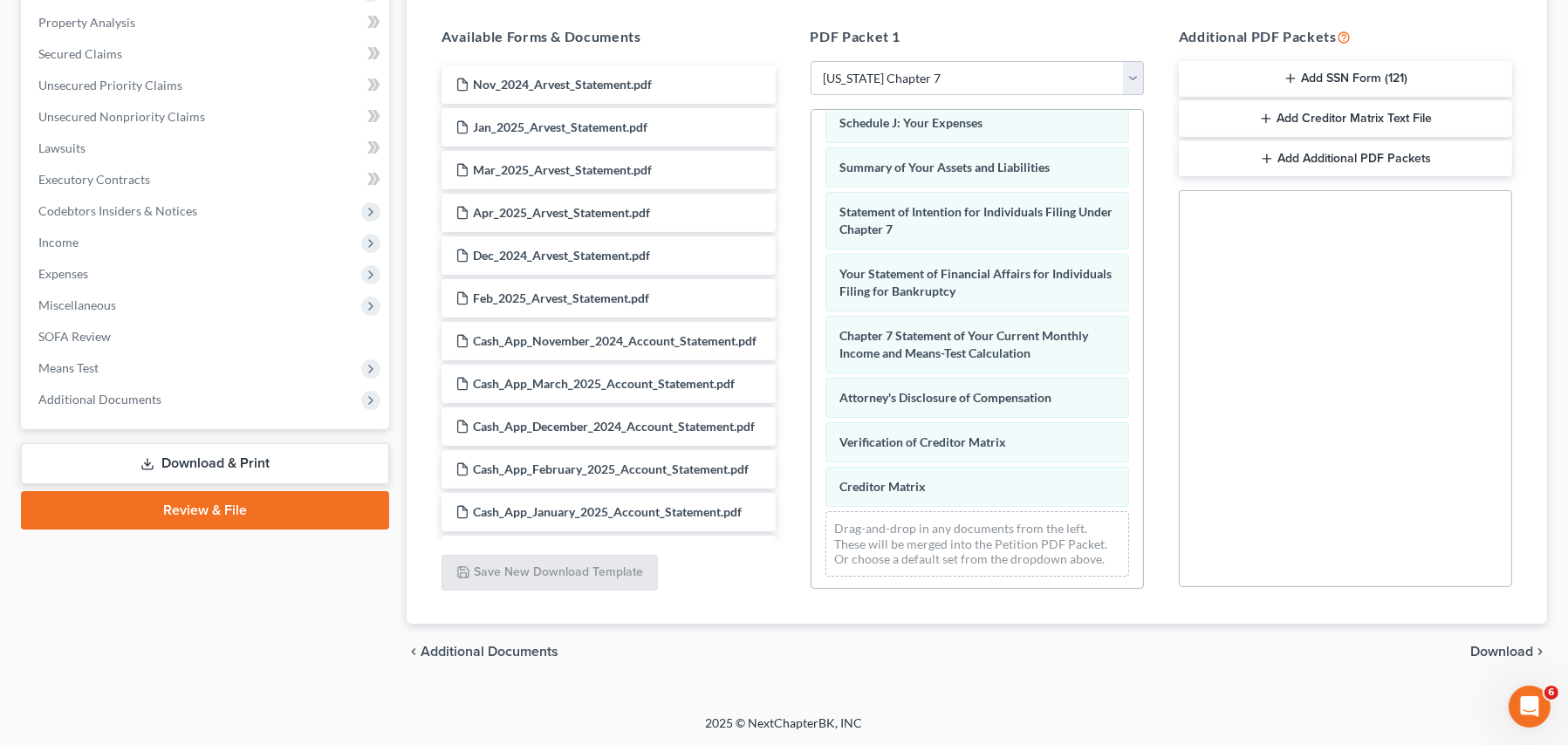
click at [1494, 652] on span "Download" at bounding box center [1501, 651] width 63 height 14
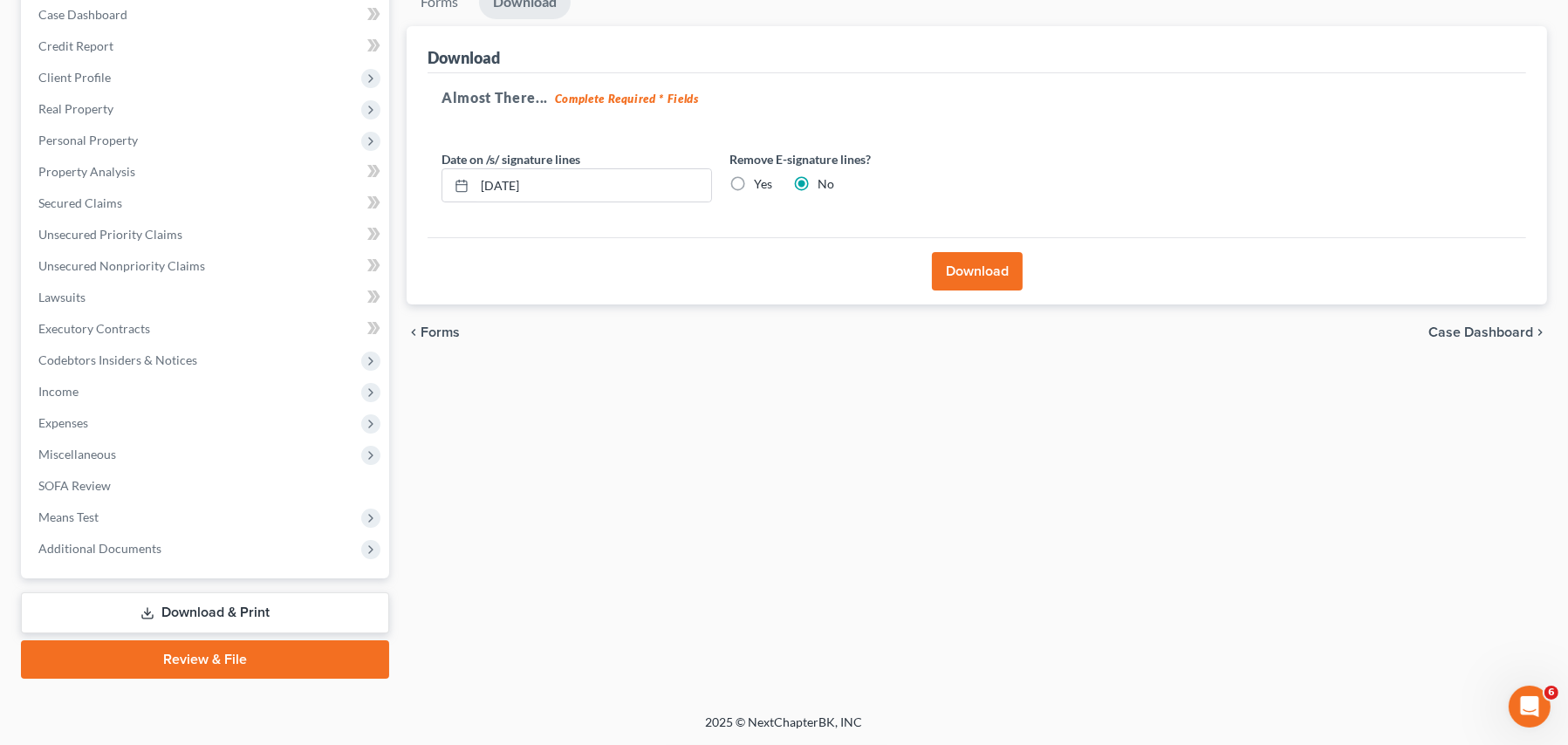
scroll to position [180, 0]
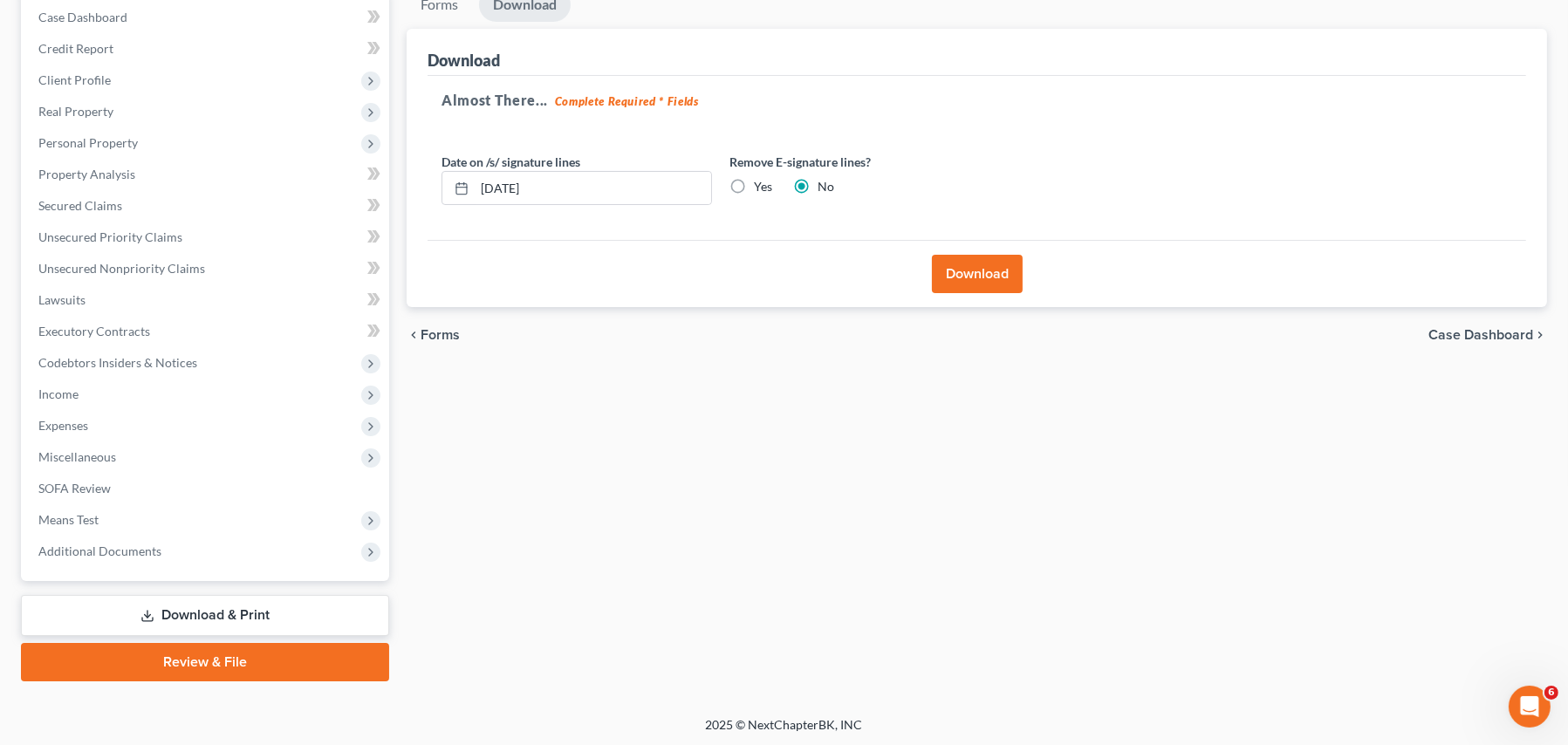
click at [754, 181] on label "Yes" at bounding box center [763, 186] width 18 height 17
click at [761, 181] on input "Yes" at bounding box center [766, 184] width 12 height 12
radio input "true"
radio input "false"
click at [562, 194] on input "[DATE]" at bounding box center [592, 188] width 237 height 33
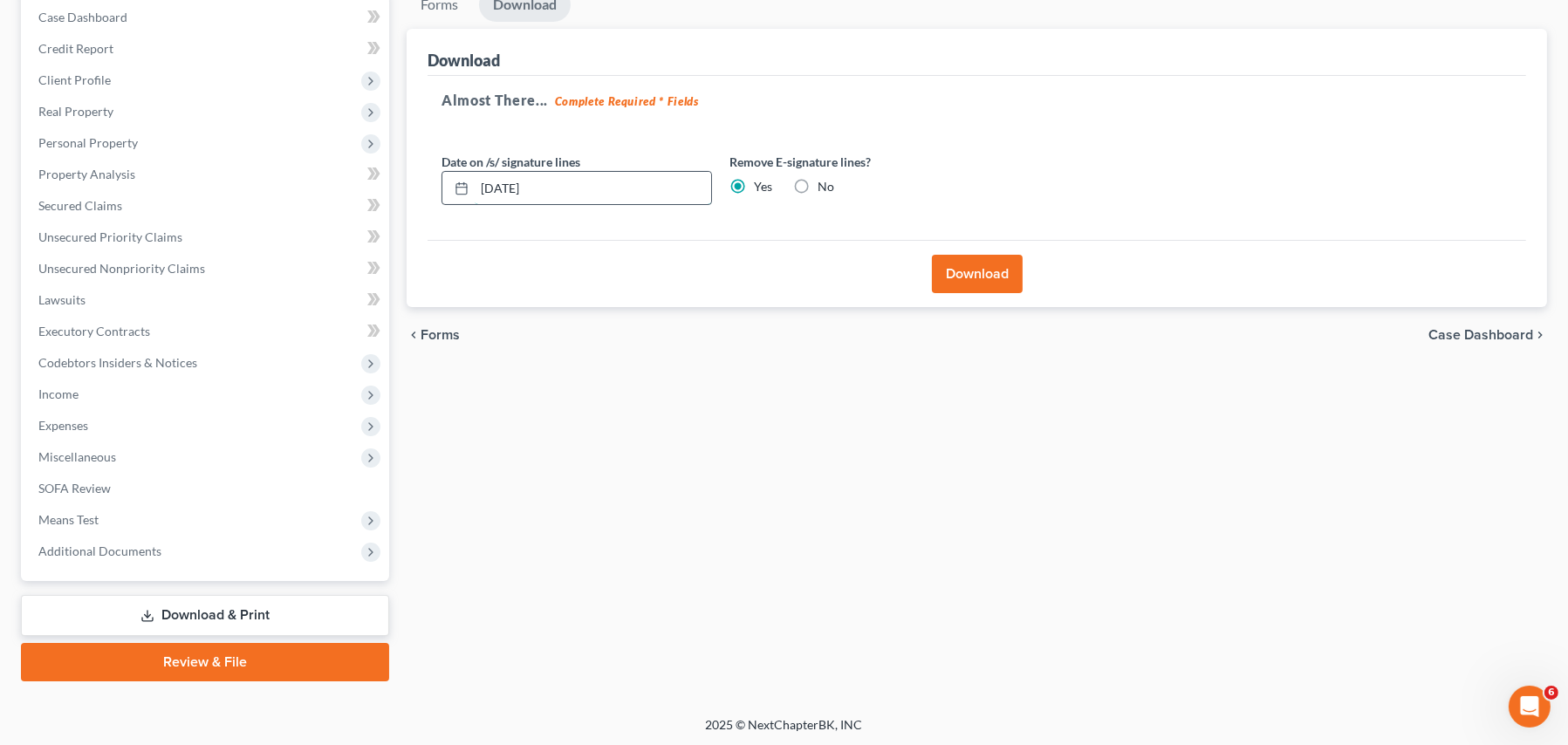
click at [562, 193] on input "[DATE]" at bounding box center [592, 188] width 237 height 33
click at [562, 193] on input "[DATE]" at bounding box center [592, 188] width 237 height 33
click at [967, 268] on button "Download" at bounding box center [977, 274] width 91 height 39
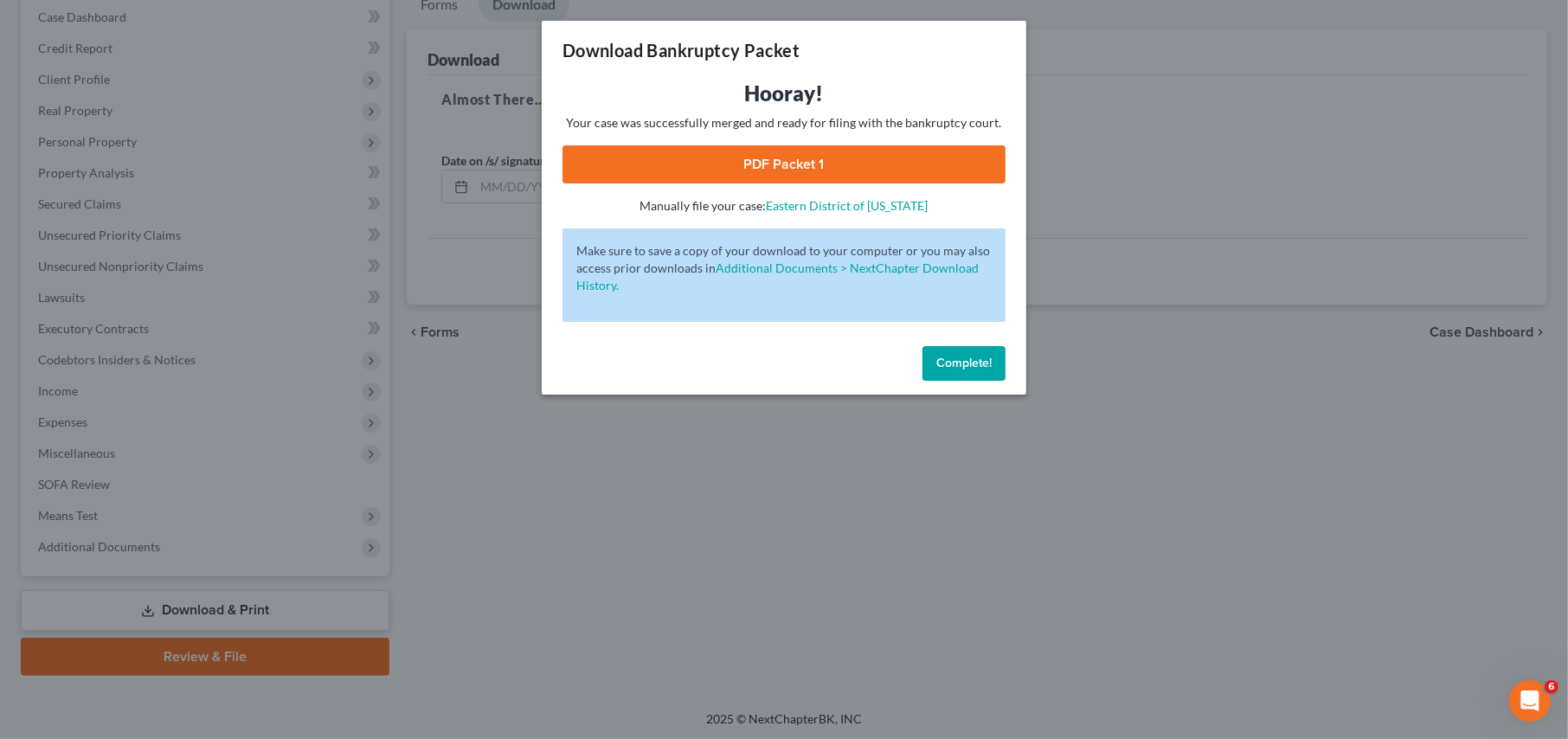
click at [726, 155] on link "PDF Packet 1" at bounding box center [784, 164] width 443 height 38
click at [958, 353] on button "Complete!" at bounding box center [963, 363] width 83 height 35
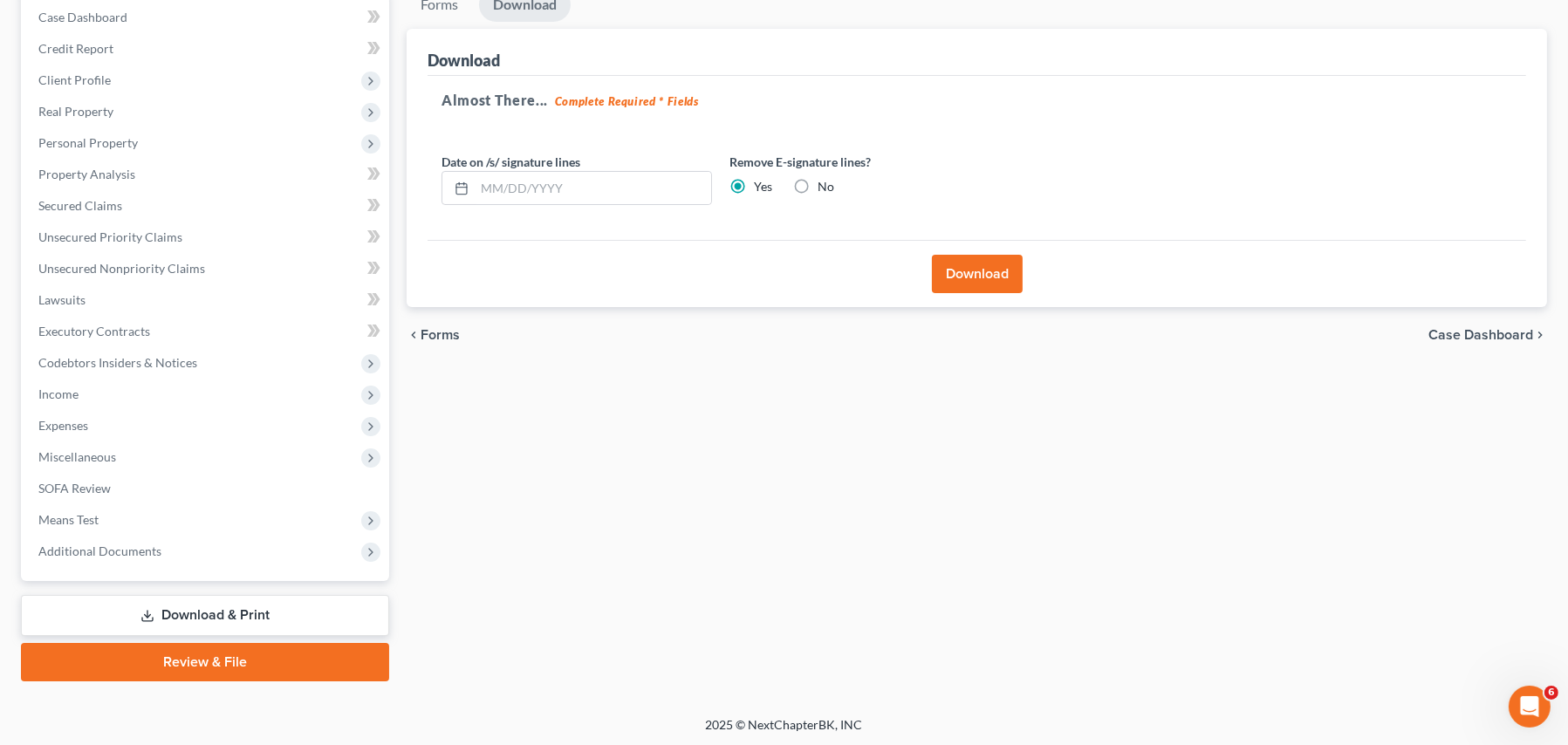
drag, startPoint x: 223, startPoint y: 613, endPoint x: 232, endPoint y: 609, distance: 9.8
click at [223, 612] on link "Download & Print" at bounding box center [204, 615] width 368 height 41
click at [185, 602] on link "Download & Print" at bounding box center [204, 615] width 368 height 41
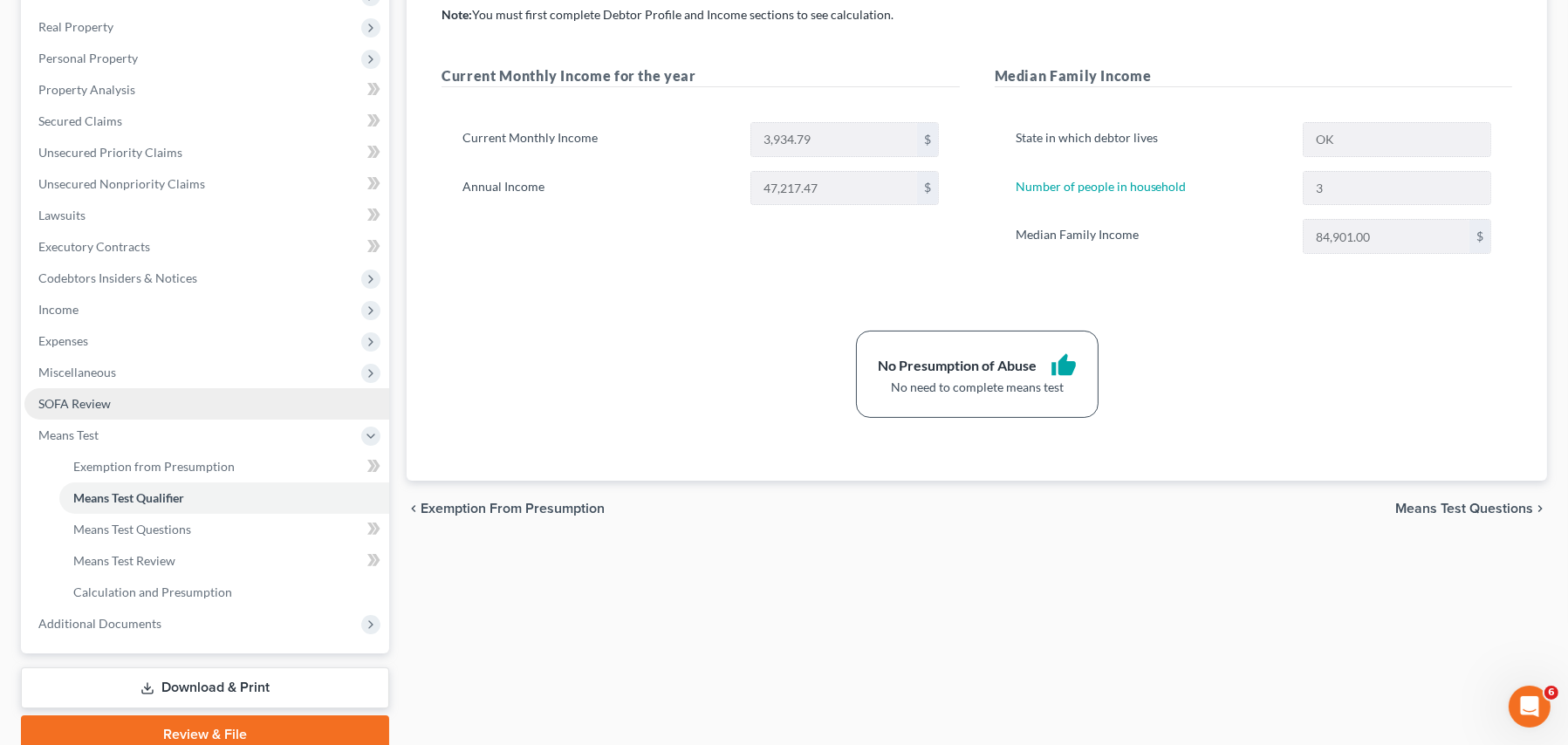
scroll to position [337, 0]
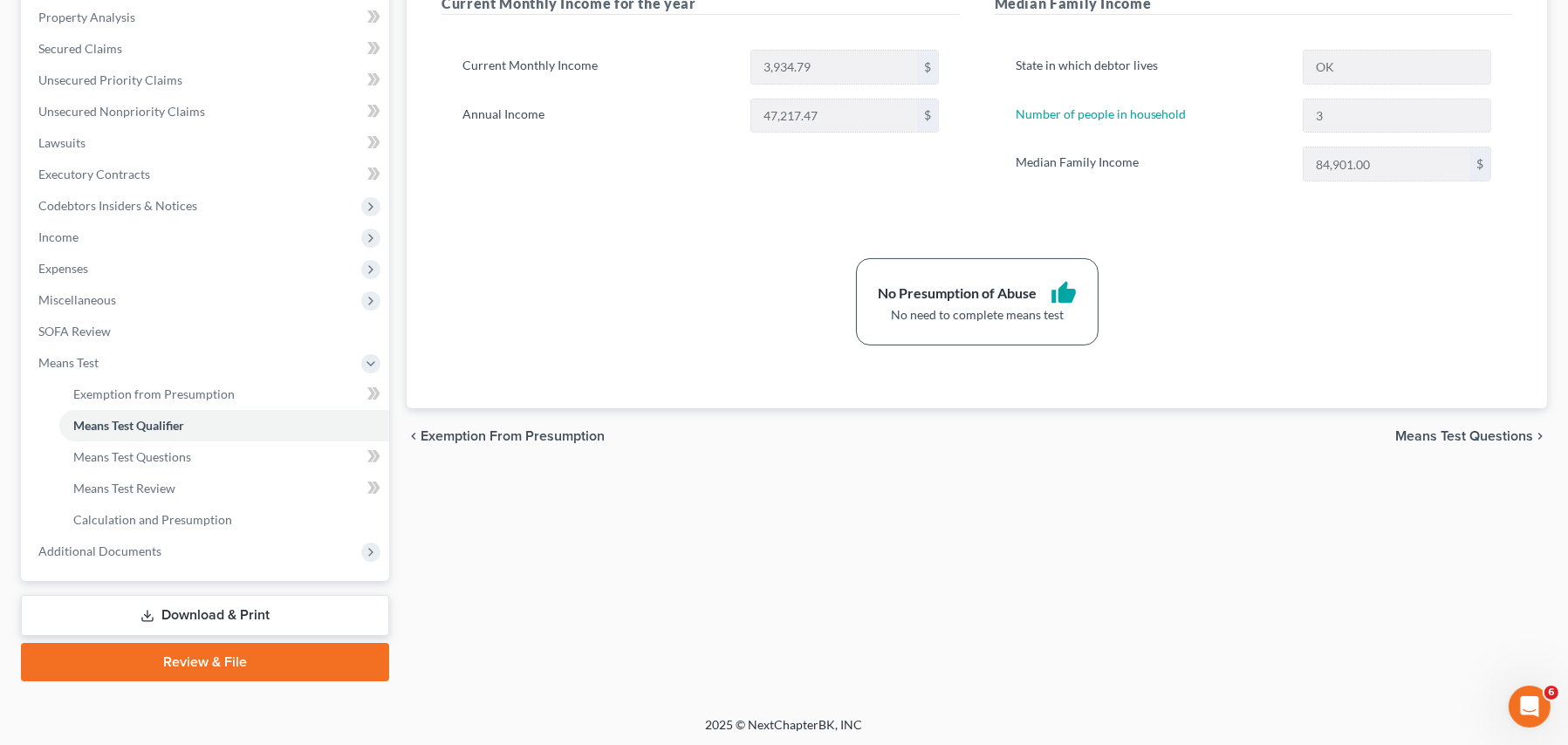
click at [214, 615] on link "Download & Print" at bounding box center [204, 615] width 368 height 41
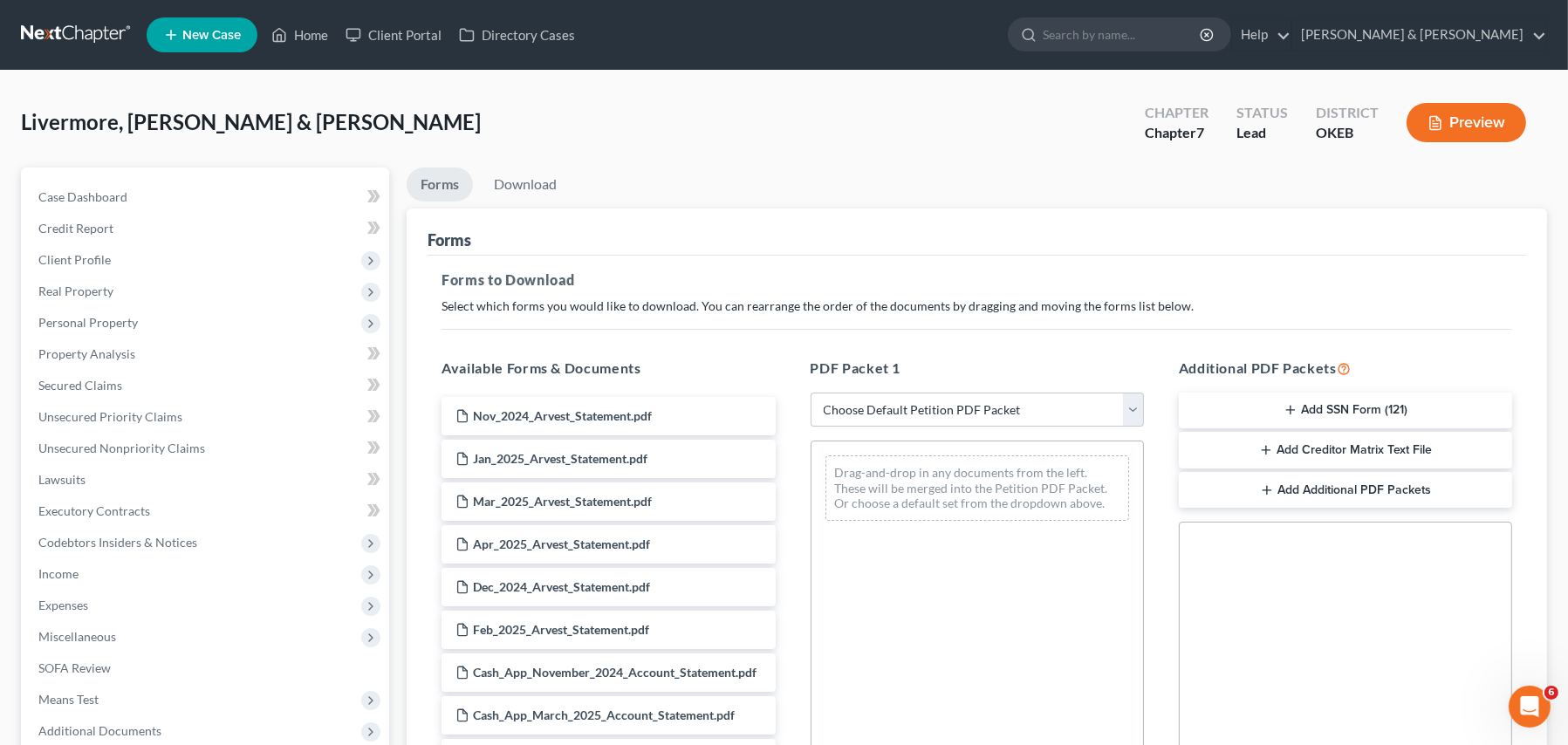
click at [1402, 454] on button "Add Creditor Matrix Text File" at bounding box center [1346, 450] width 333 height 37
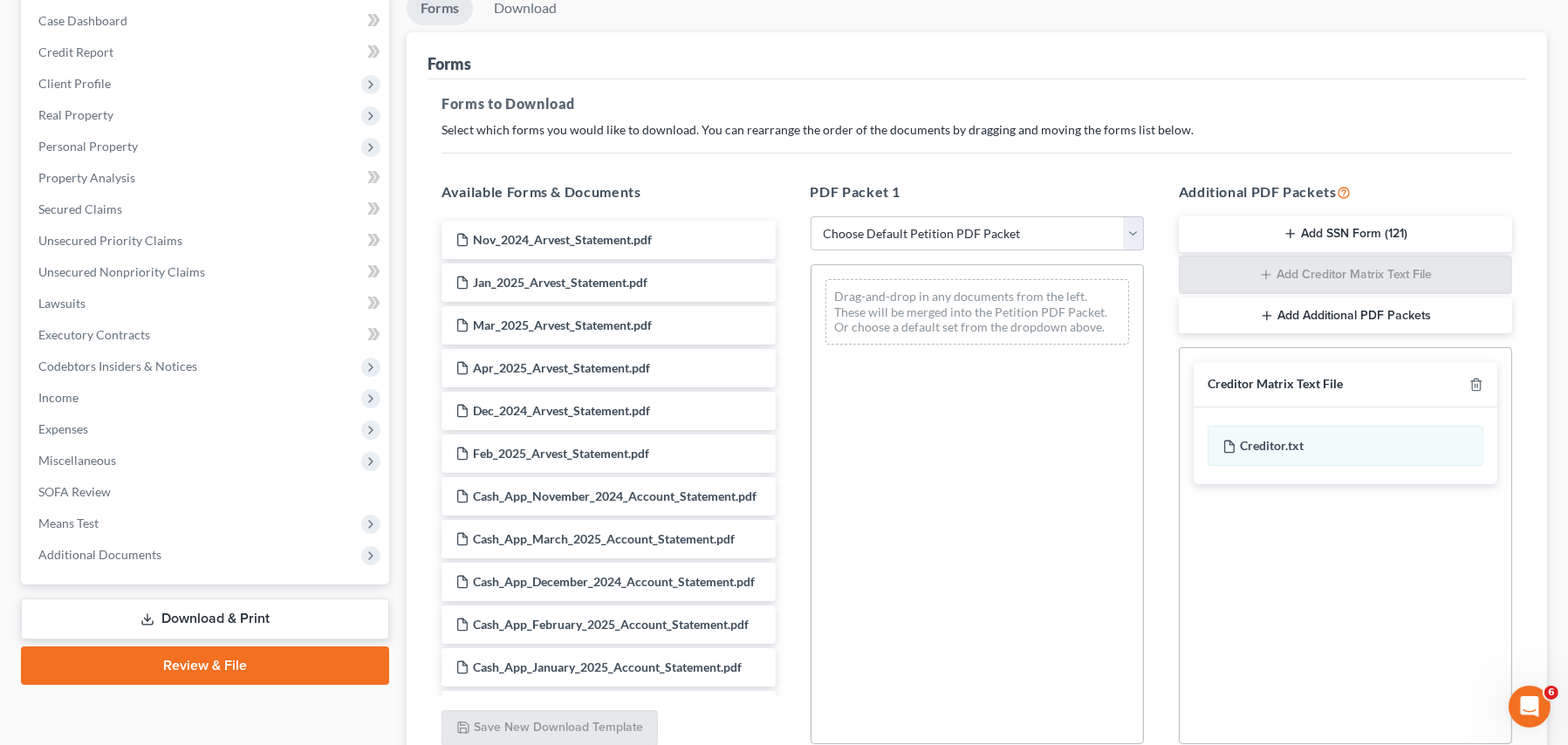
scroll to position [331, 0]
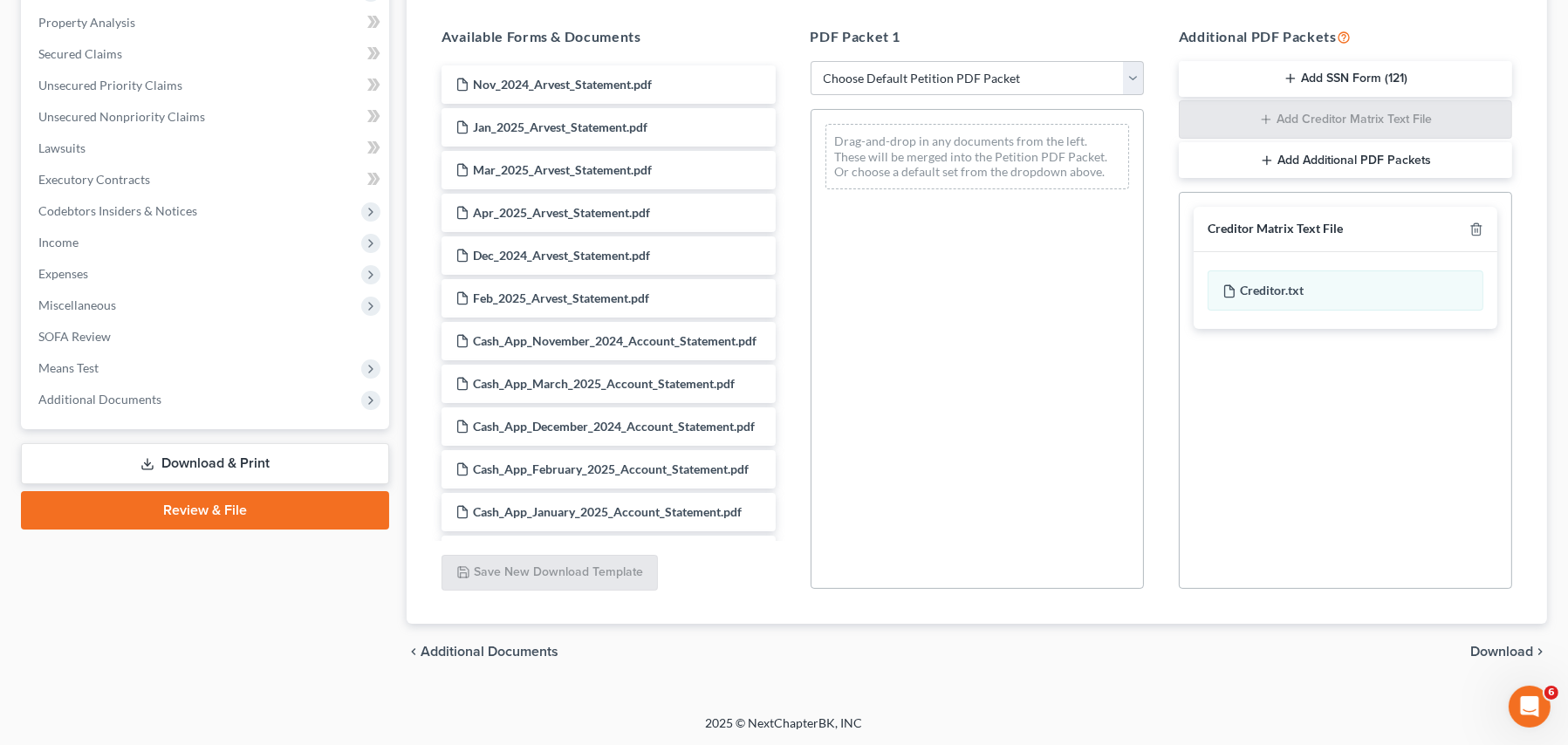
click at [1483, 650] on span "Download" at bounding box center [1501, 651] width 63 height 14
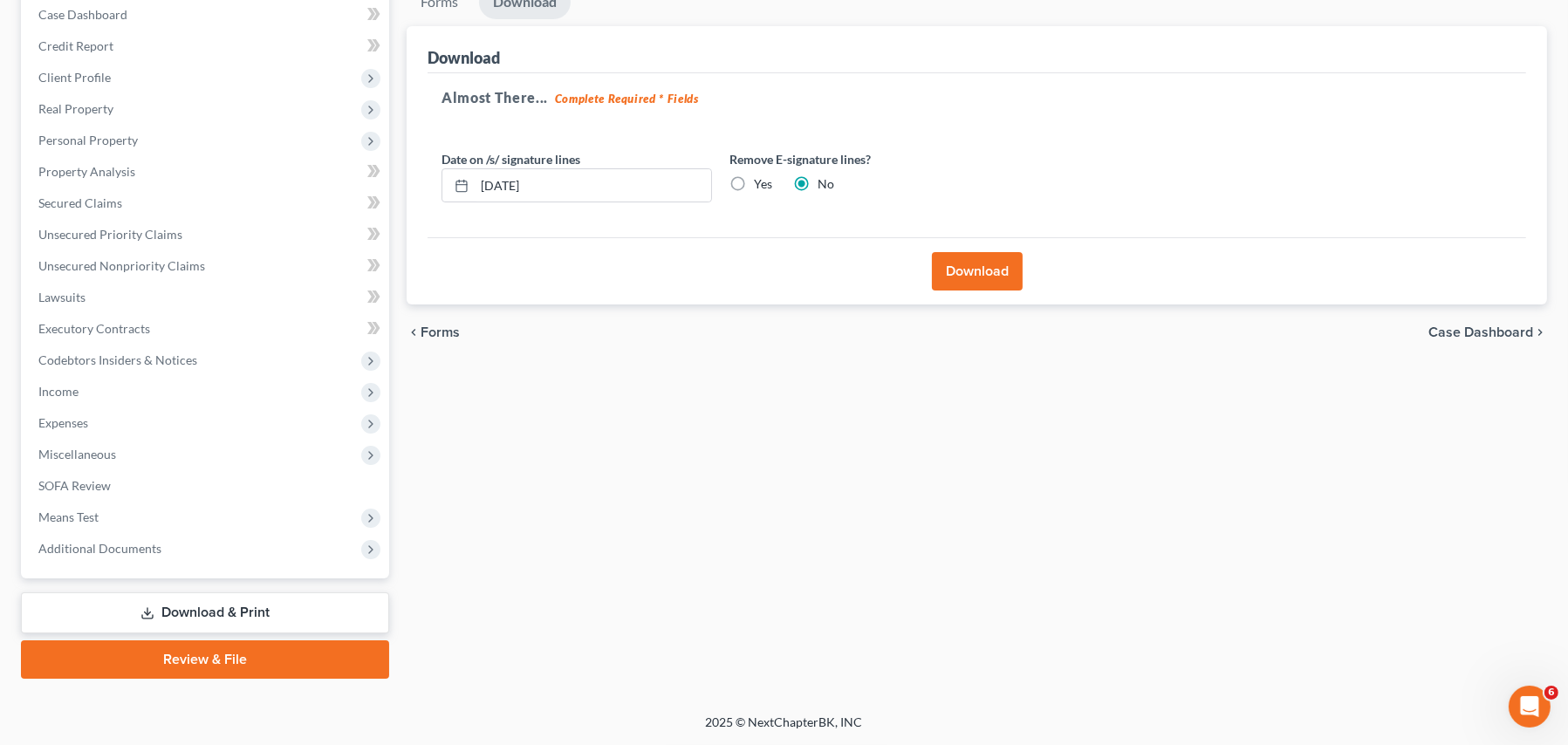
scroll to position [180, 0]
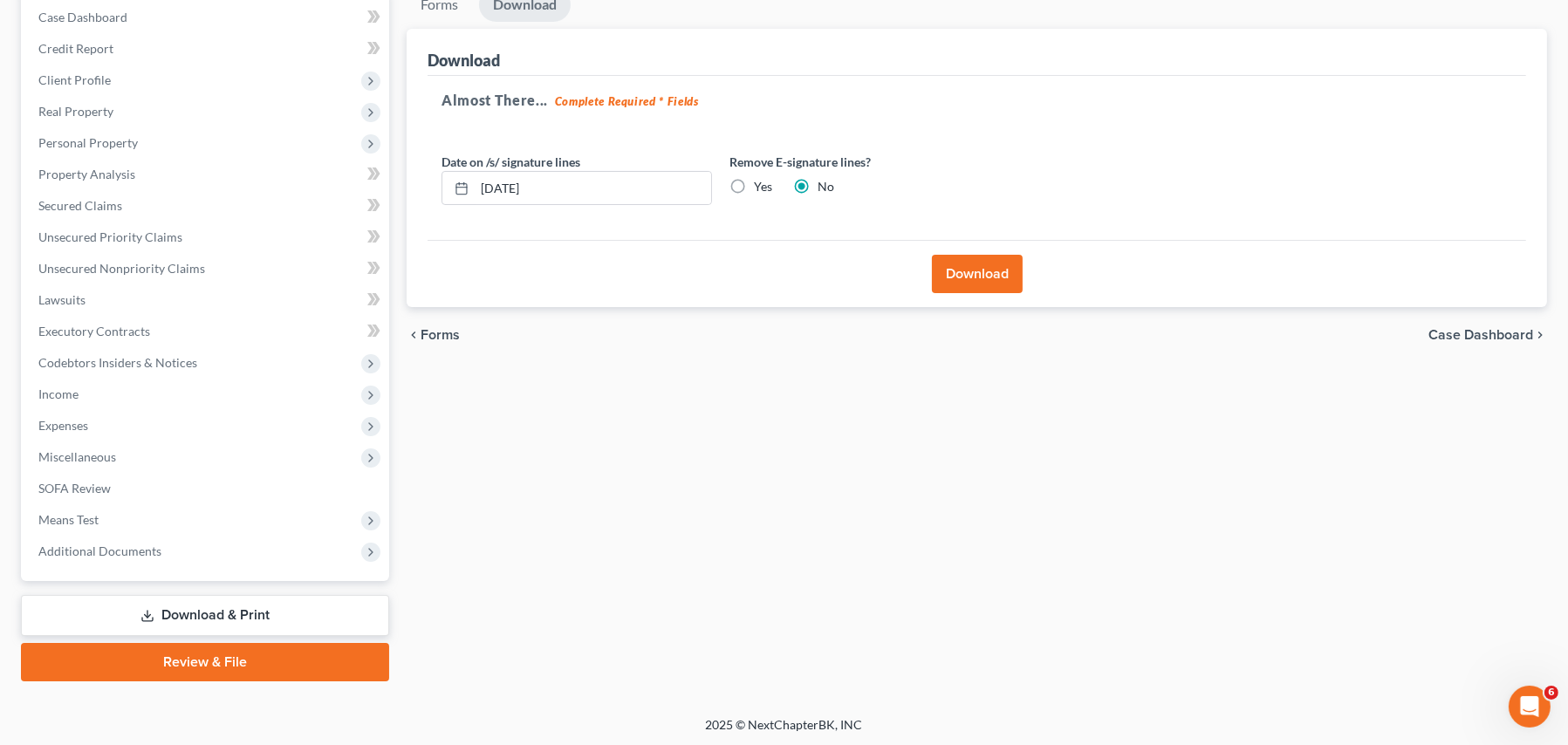
click at [959, 277] on button "Download" at bounding box center [977, 274] width 91 height 39
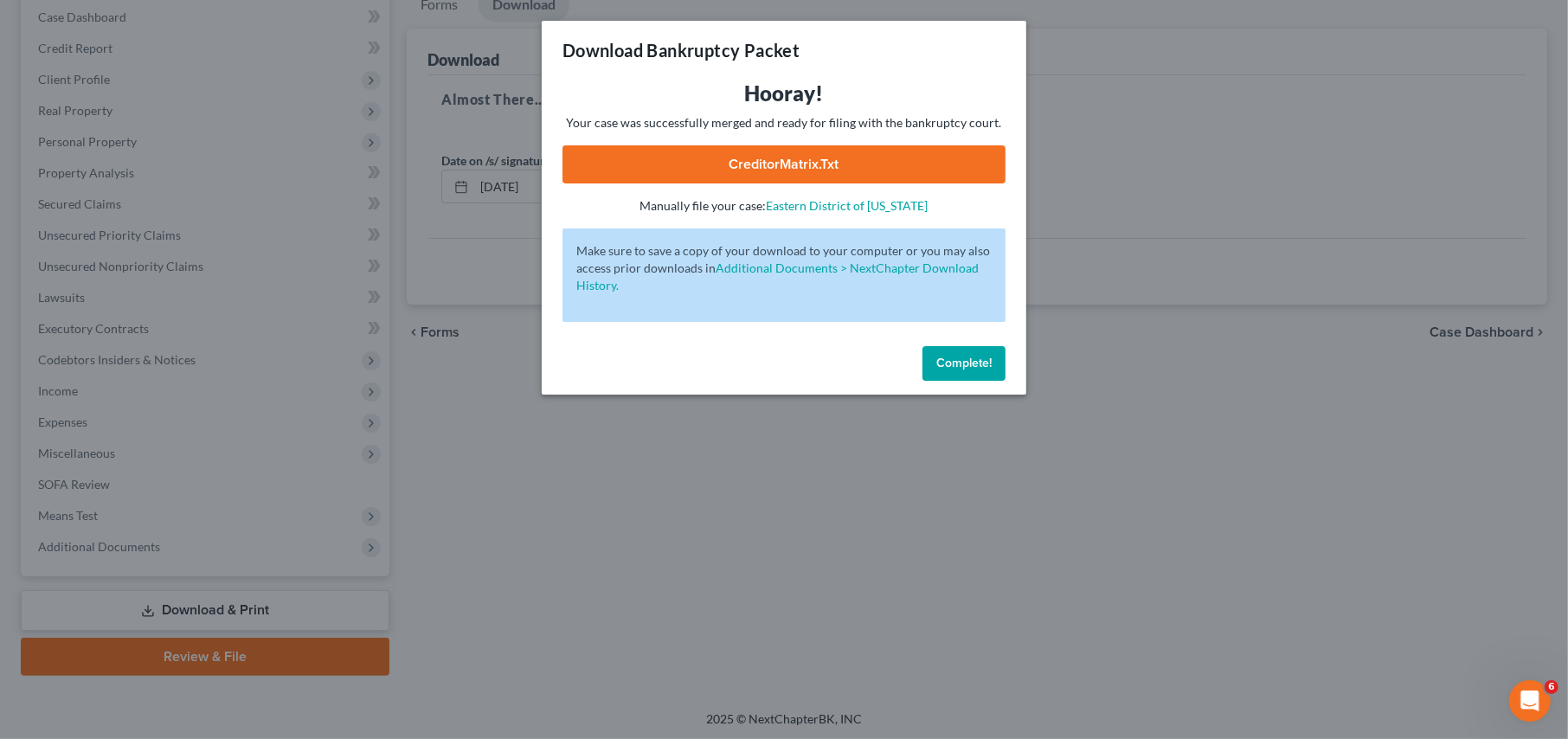
click at [746, 170] on link "CreditorMatrix.txt" at bounding box center [784, 164] width 443 height 38
click at [970, 357] on span "Complete!" at bounding box center [964, 362] width 55 height 14
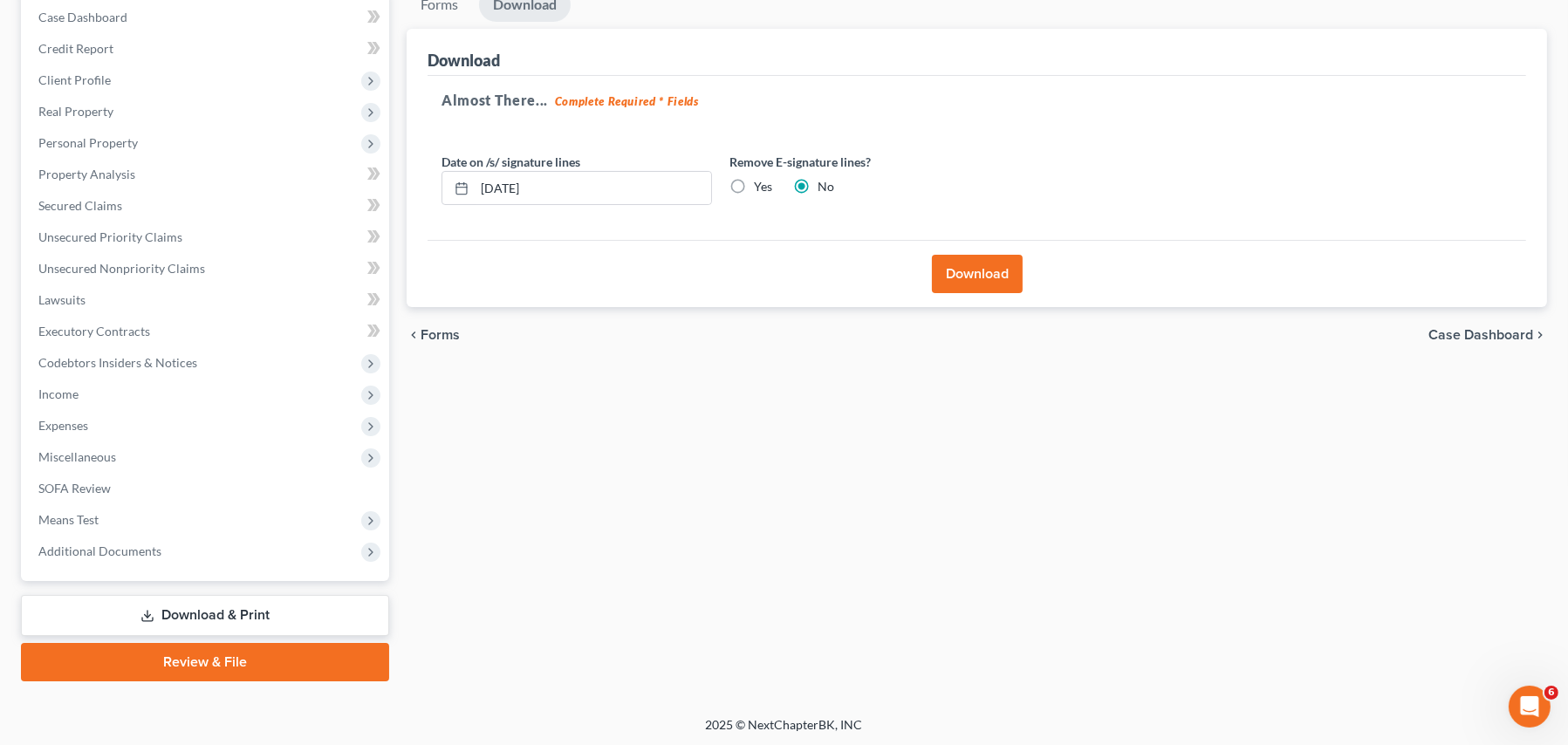
click at [803, 580] on div "Forms Download Forms Forms to Download Select which forms you would like to dow…" at bounding box center [977, 334] width 1158 height 694
click at [93, 549] on span "Additional Documents" at bounding box center [100, 551] width 123 height 14
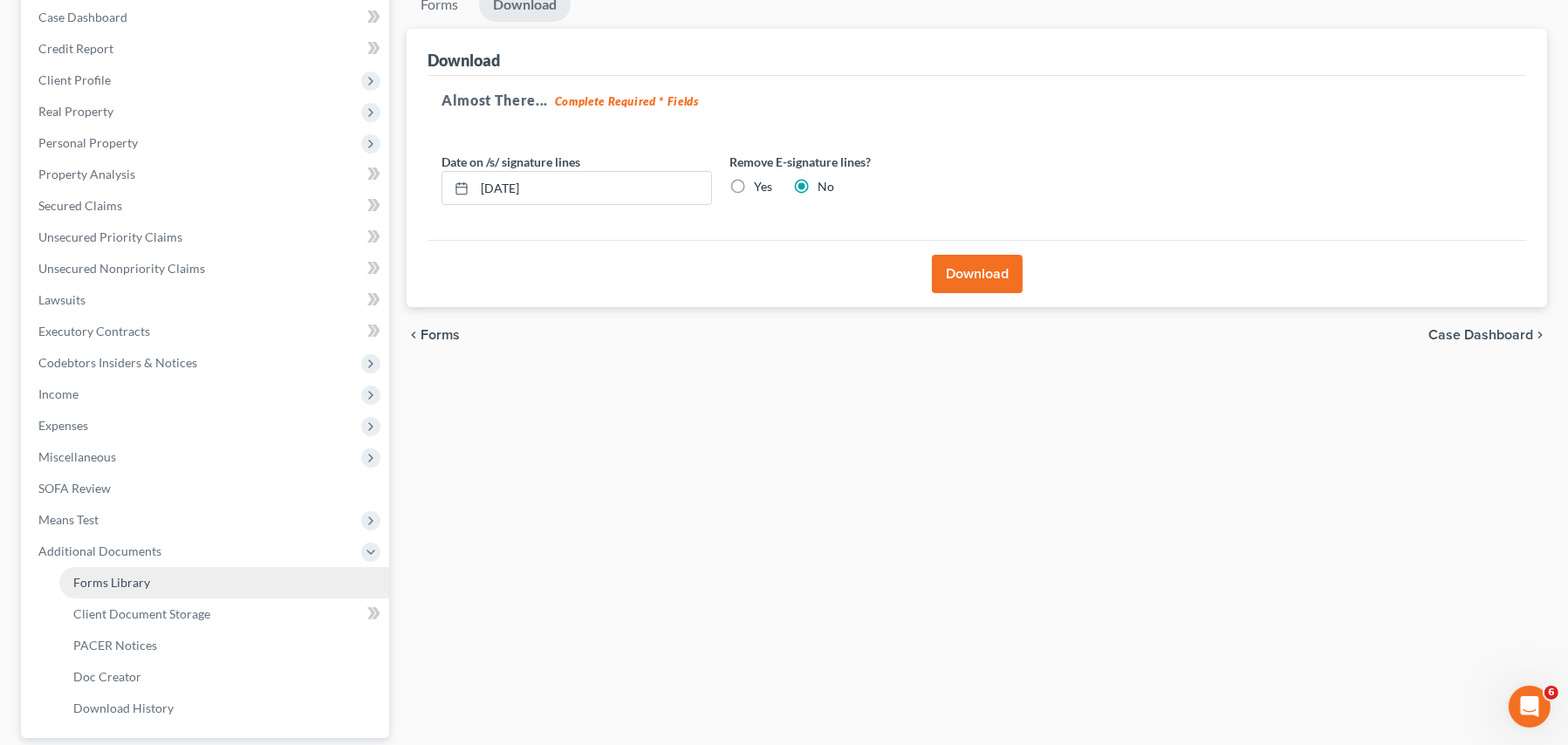
click at [113, 575] on span "Forms Library" at bounding box center [111, 582] width 77 height 14
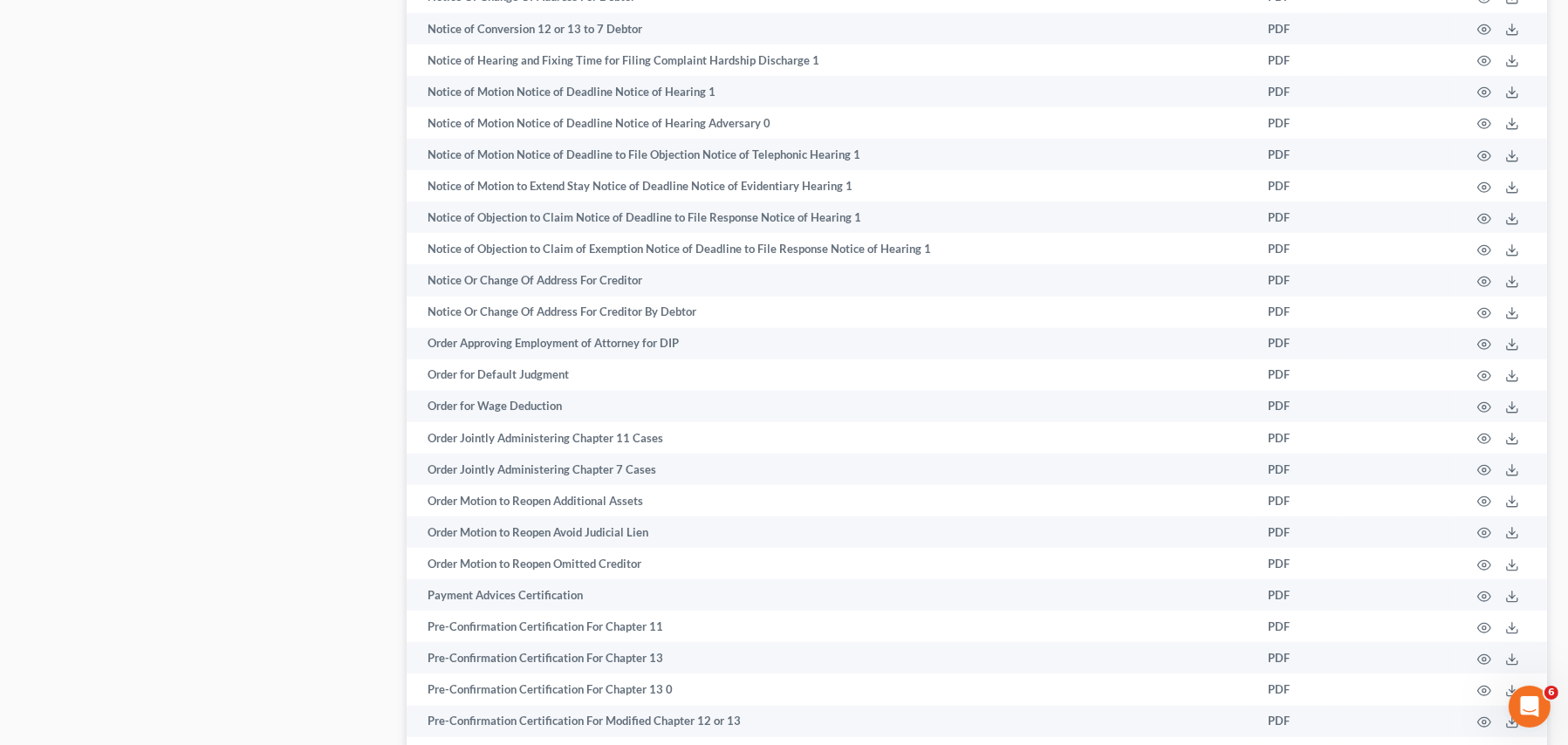
scroll to position [2181, 0]
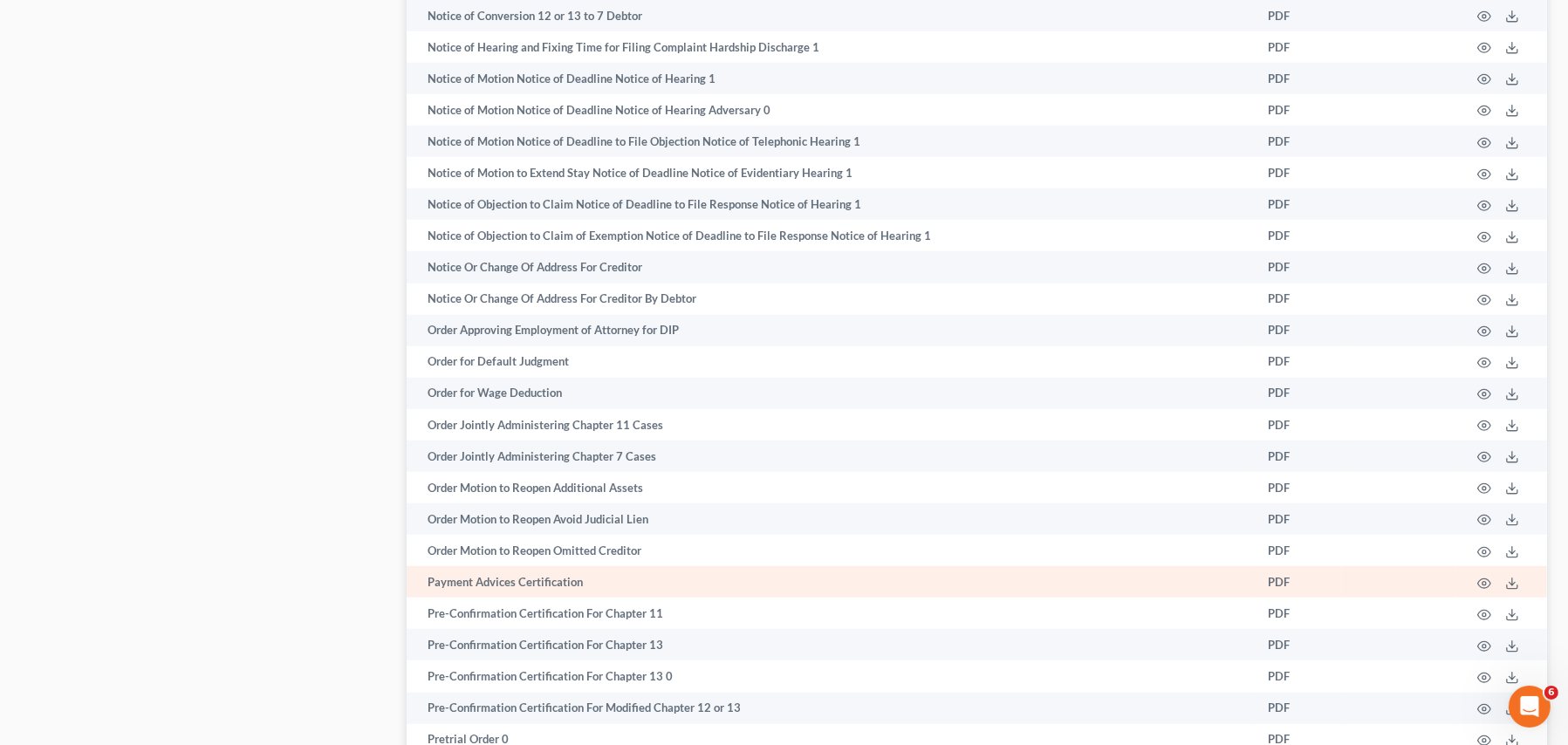
click at [1279, 592] on td "PDF" at bounding box center [1298, 581] width 88 height 31
click at [1514, 589] on icon at bounding box center [1512, 584] width 14 height 14
